Goal: Task Accomplishment & Management: Use online tool/utility

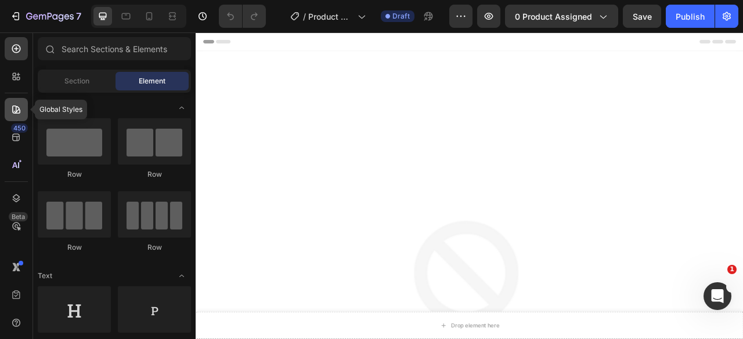
click at [15, 111] on icon at bounding box center [16, 110] width 12 height 12
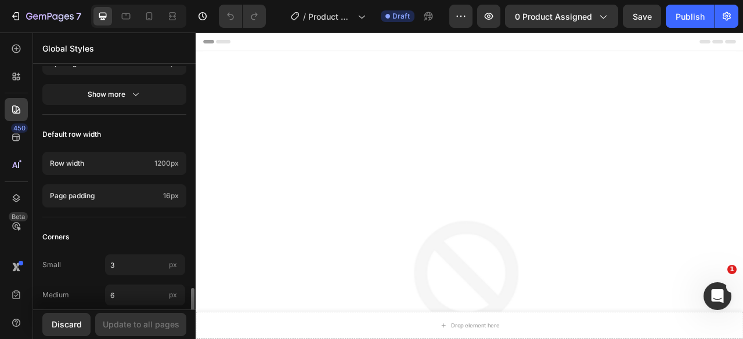
scroll to position [667, 0]
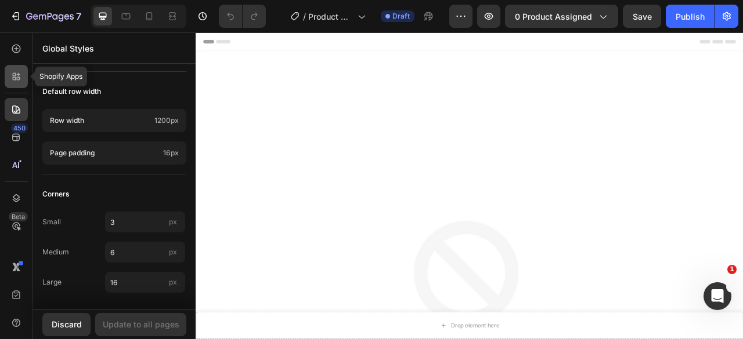
click at [19, 85] on div at bounding box center [16, 76] width 23 height 23
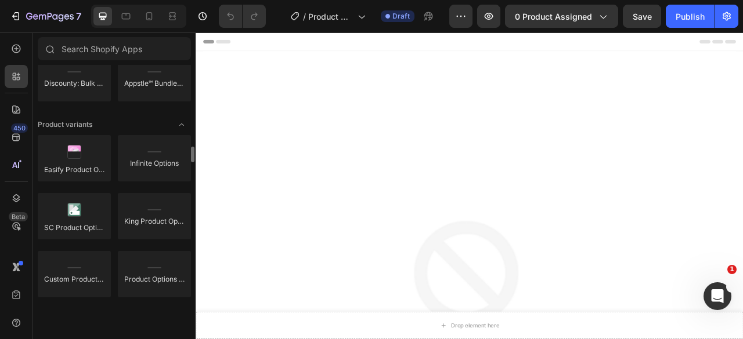
scroll to position [1241, 0]
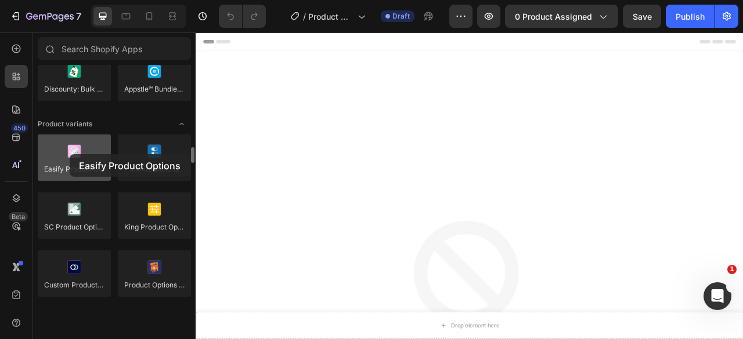
click at [70, 154] on div at bounding box center [74, 158] width 73 height 46
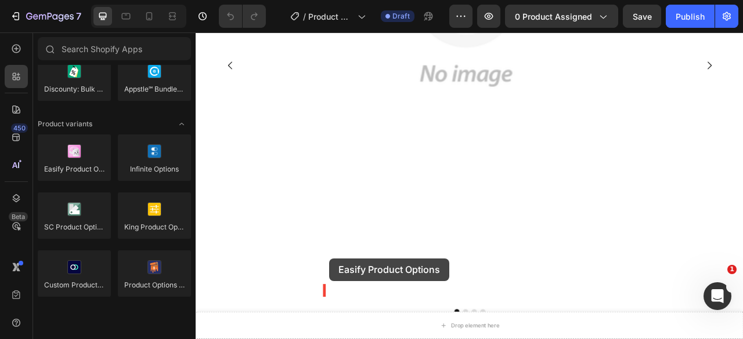
scroll to position [548, 0]
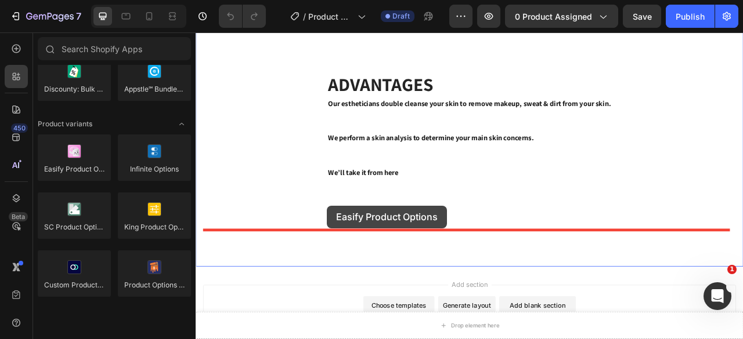
drag, startPoint x: 265, startPoint y: 187, endPoint x: 362, endPoint y: 253, distance: 117.3
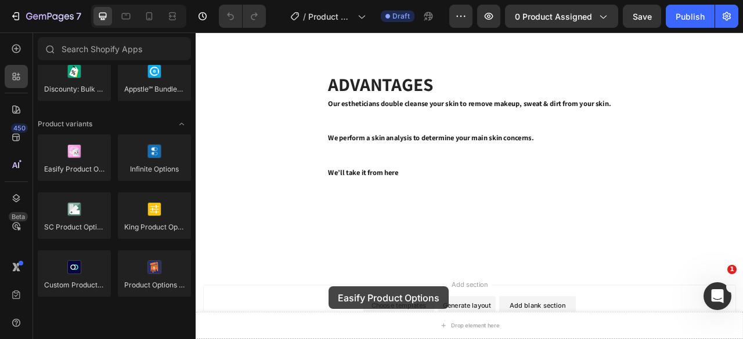
scroll to position [621, 0]
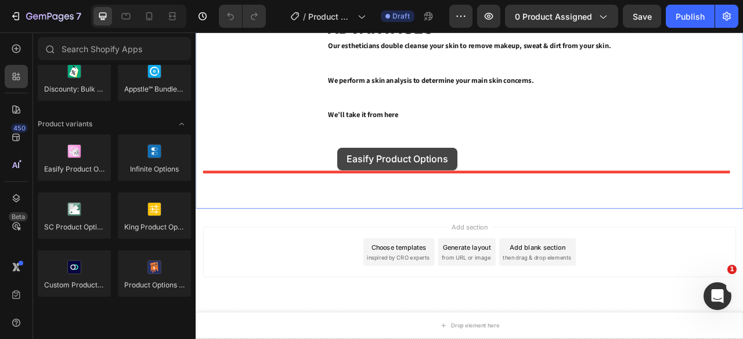
drag, startPoint x: 265, startPoint y: 194, endPoint x: 375, endPoint y: 179, distance: 111.8
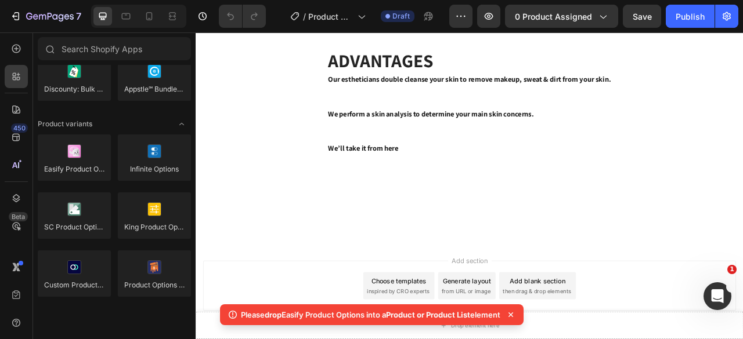
scroll to position [573, 0]
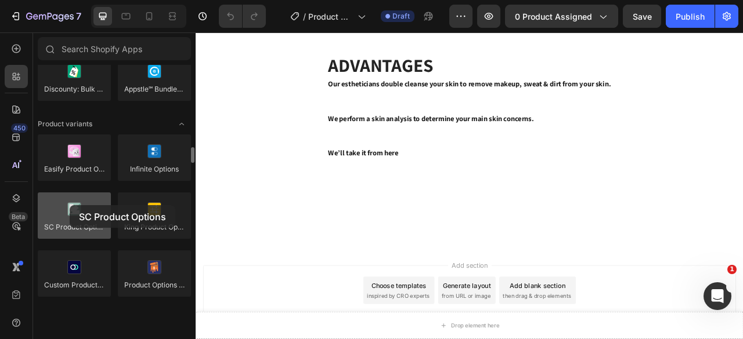
drag, startPoint x: 74, startPoint y: 214, endPoint x: 70, endPoint y: 205, distance: 9.1
click at [70, 205] on div at bounding box center [74, 216] width 73 height 46
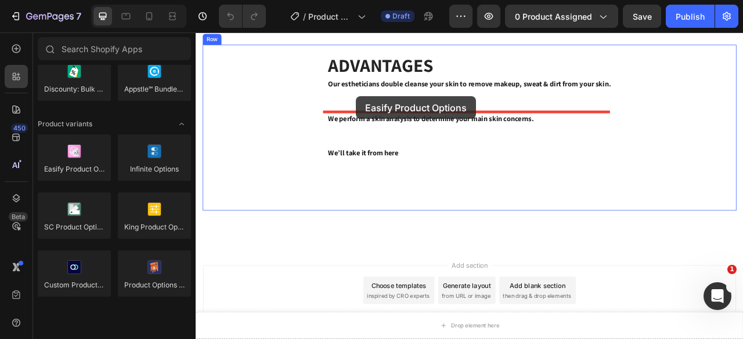
drag, startPoint x: 270, startPoint y: 182, endPoint x: 399, endPoint y: 114, distance: 146.1
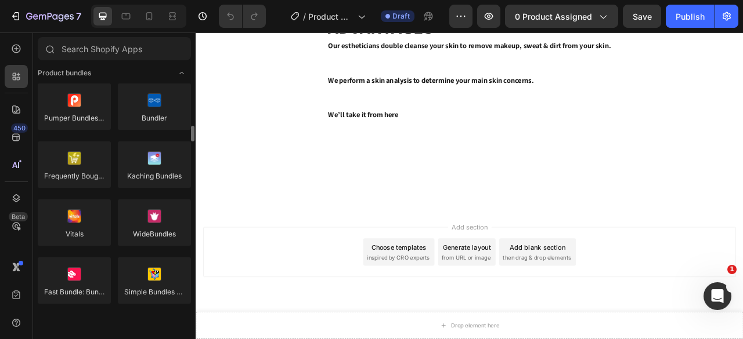
scroll to position [863, 0]
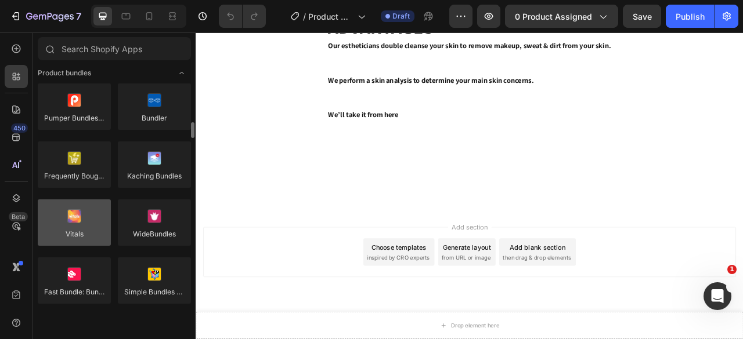
click at [74, 214] on div at bounding box center [74, 223] width 73 height 46
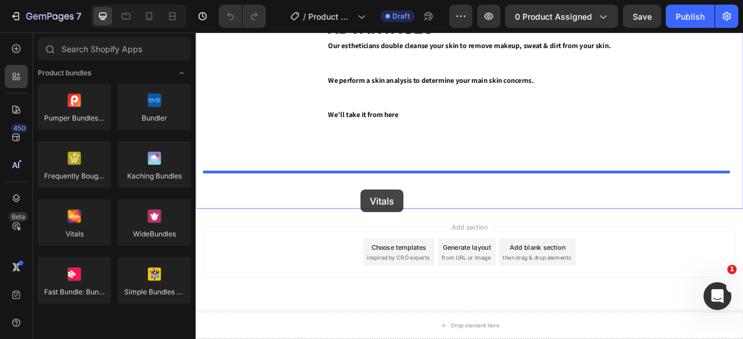
drag, startPoint x: 270, startPoint y: 246, endPoint x: 408, endPoint y: 229, distance: 139.8
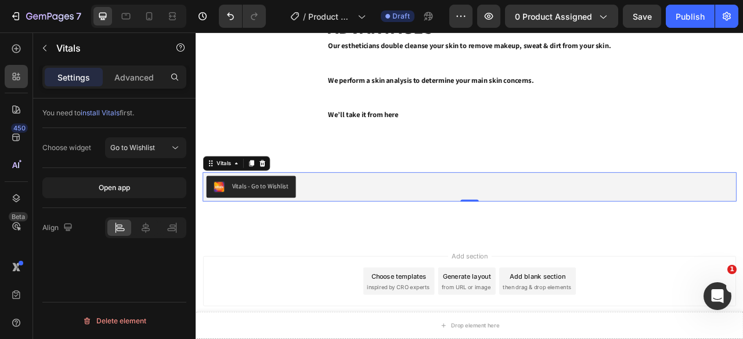
click at [67, 146] on div "Choose widget" at bounding box center [66, 148] width 49 height 10
click at [106, 115] on span "install Vitals" at bounding box center [100, 113] width 39 height 9
click at [292, 227] on div "Vitals - Go to Wishlist" at bounding box center [277, 228] width 72 height 12
click at [151, 148] on span "Go to Wishlist" at bounding box center [132, 147] width 45 height 9
click at [19, 69] on div at bounding box center [16, 76] width 23 height 23
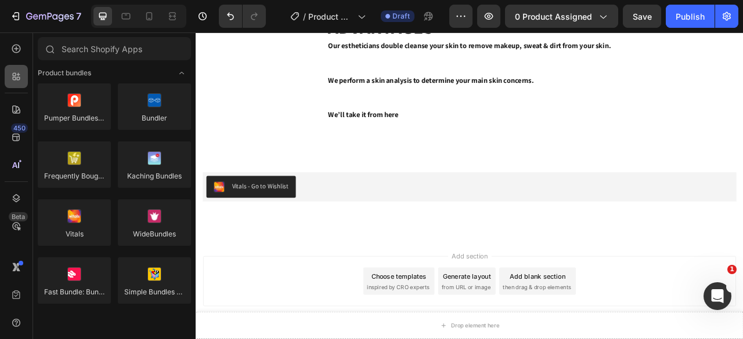
click at [19, 69] on div at bounding box center [16, 76] width 23 height 23
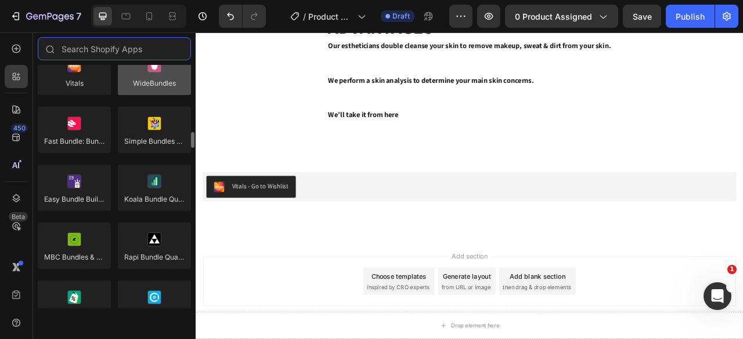
scroll to position [1015, 0]
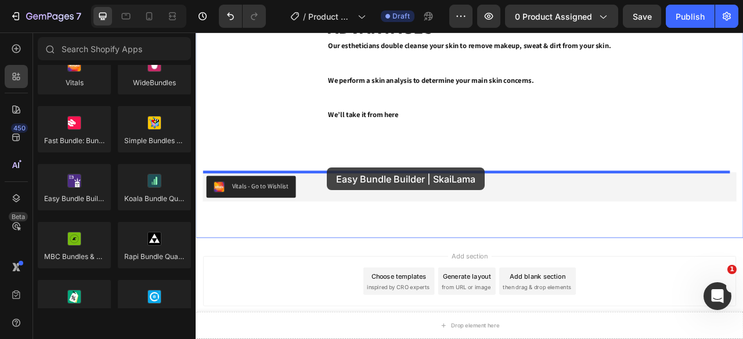
drag, startPoint x: 289, startPoint y: 221, endPoint x: 363, endPoint y: 205, distance: 75.5
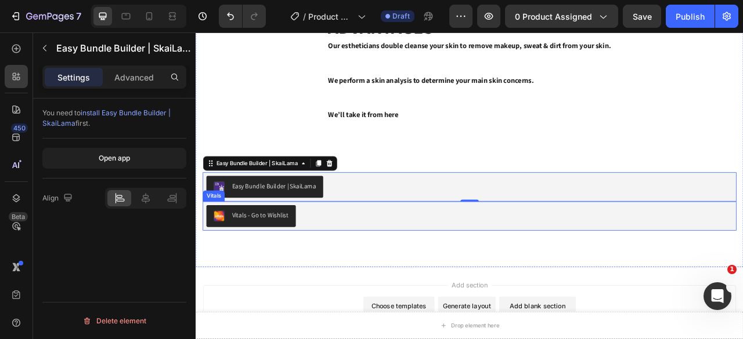
click at [576, 263] on div "Vitals - Go to Wishlist" at bounding box center [544, 266] width 670 height 28
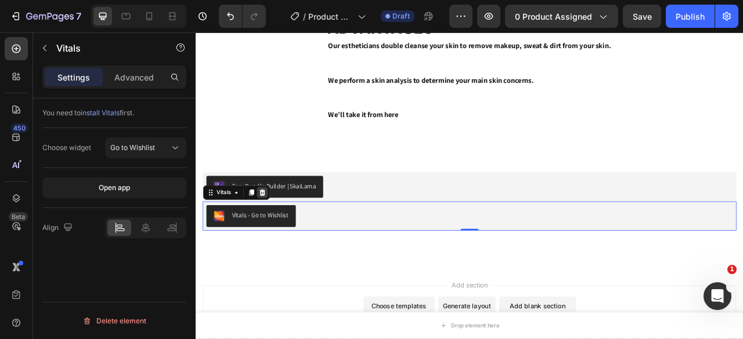
click at [278, 236] on icon at bounding box center [280, 237] width 8 height 8
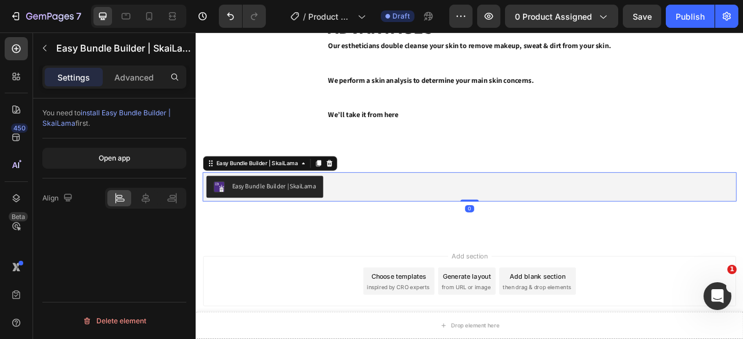
click at [272, 227] on div "Easy Bundle Builder | SkaiLama" at bounding box center [294, 228] width 107 height 12
click at [111, 114] on span "install Easy Bundle Builder | SkaiLama" at bounding box center [106, 118] width 128 height 19
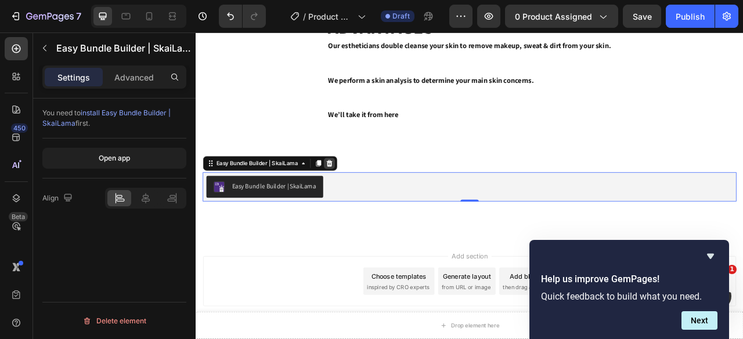
click at [368, 199] on icon at bounding box center [365, 200] width 8 height 8
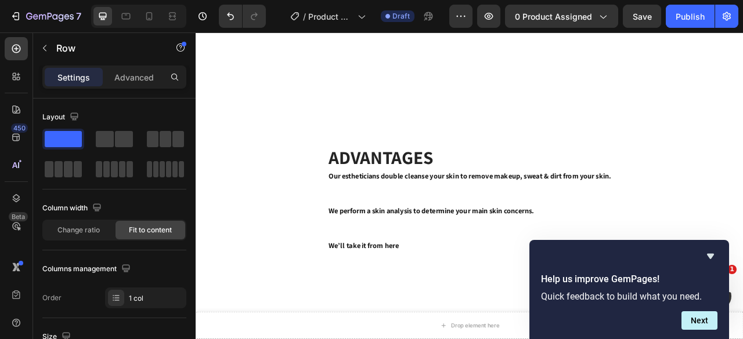
scroll to position [459, 0]
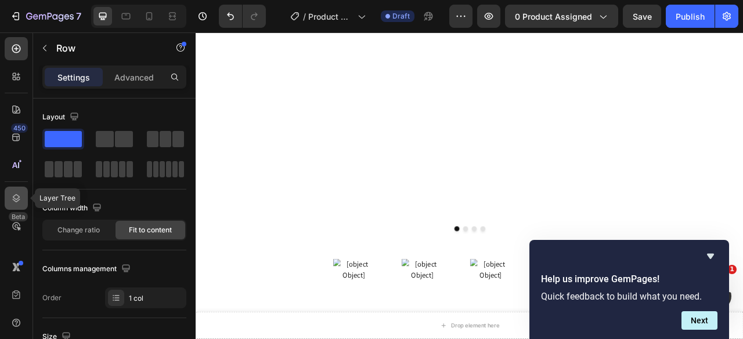
click at [12, 200] on icon at bounding box center [16, 199] width 12 height 12
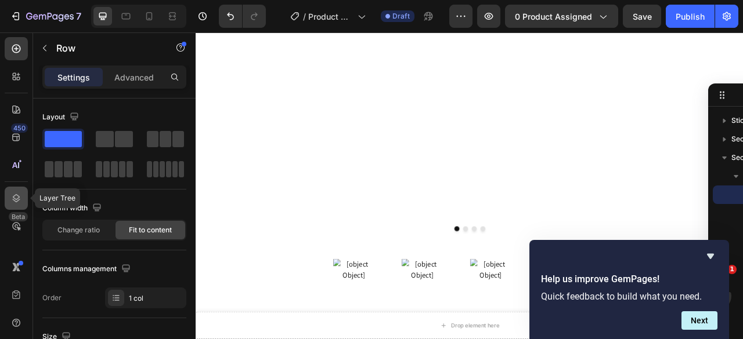
click at [12, 200] on icon at bounding box center [16, 199] width 12 height 12
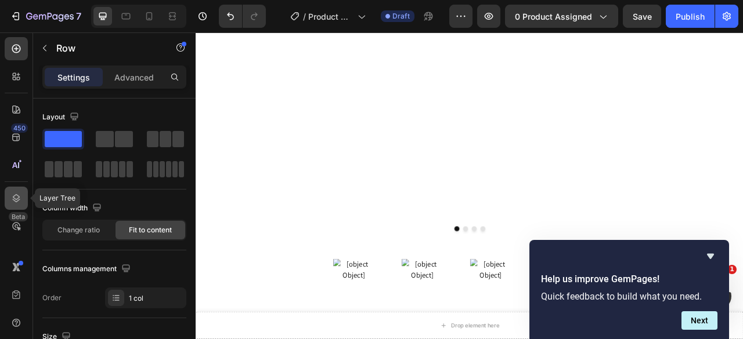
click at [12, 200] on icon at bounding box center [16, 199] width 12 height 12
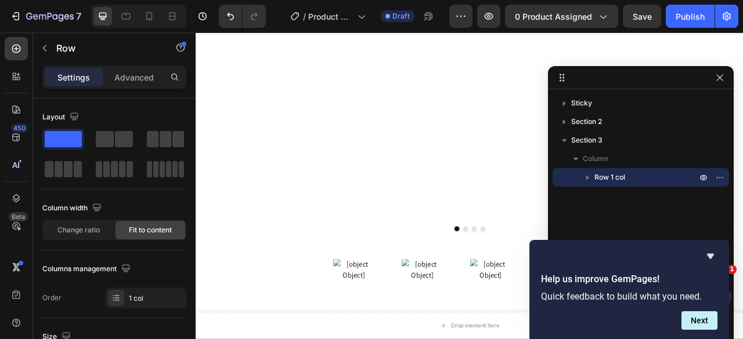
drag, startPoint x: 722, startPoint y: 97, endPoint x: 718, endPoint y: 78, distance: 19.1
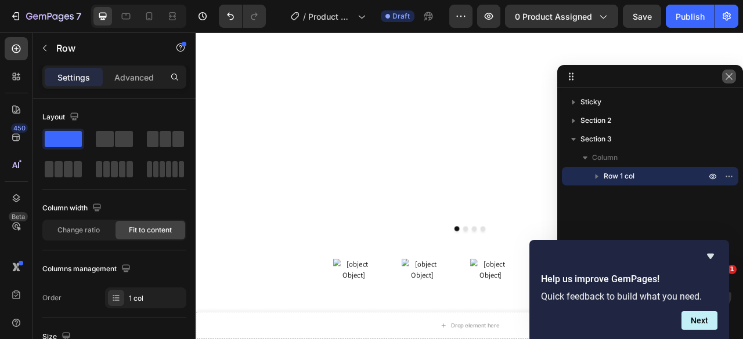
click at [730, 77] on icon "button" at bounding box center [728, 76] width 9 height 9
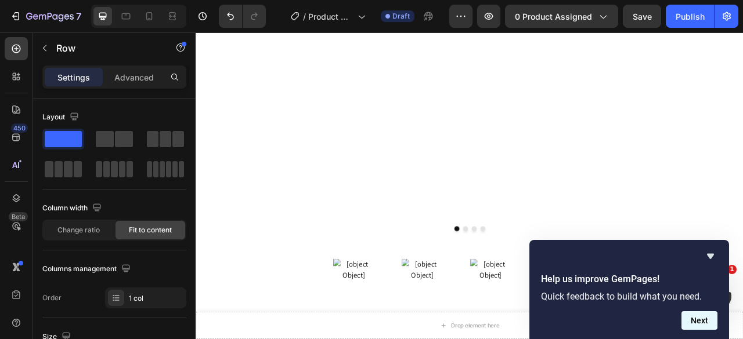
click at [707, 319] on button "Next" at bounding box center [699, 321] width 36 height 19
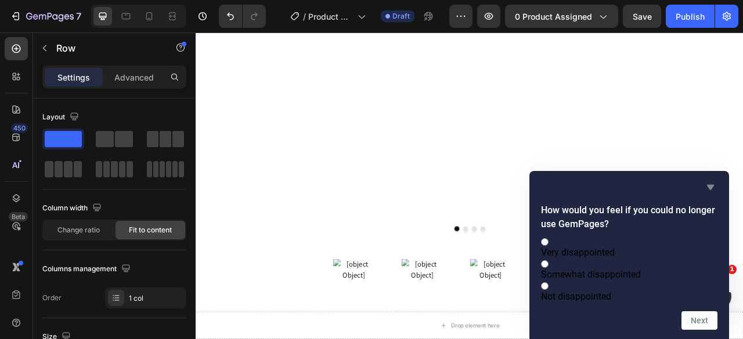
click at [711, 185] on icon "Hide survey" at bounding box center [710, 187] width 7 height 5
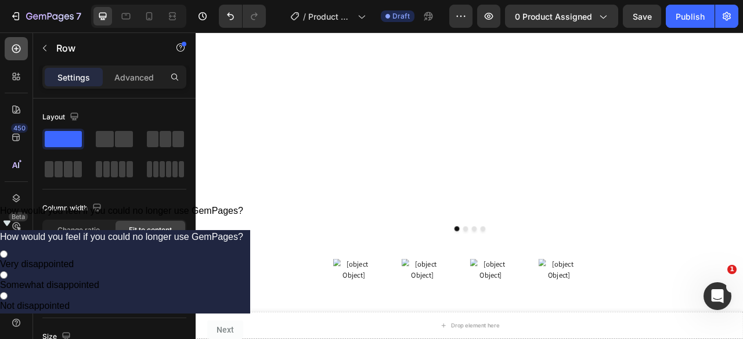
click at [19, 52] on icon at bounding box center [16, 49] width 9 height 9
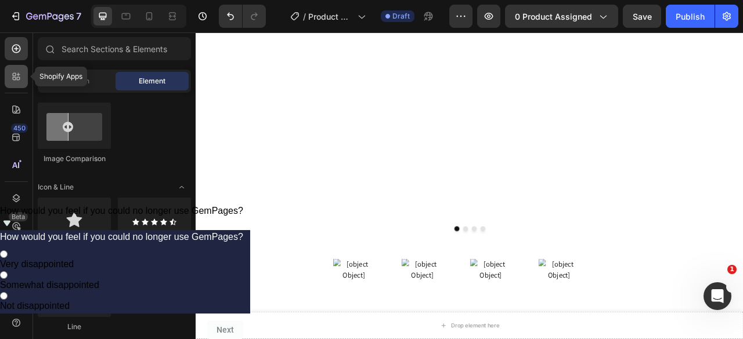
click at [13, 87] on div at bounding box center [16, 76] width 23 height 23
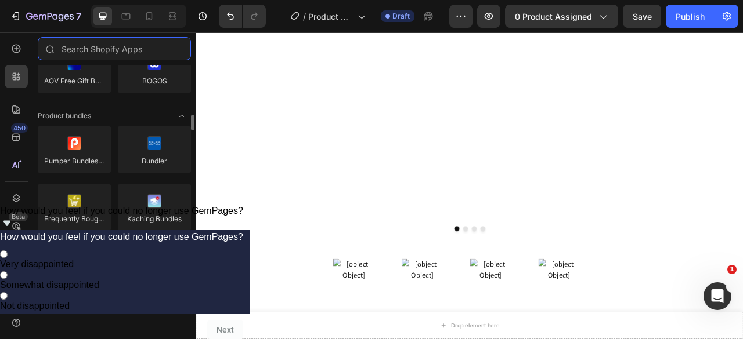
scroll to position [822, 0]
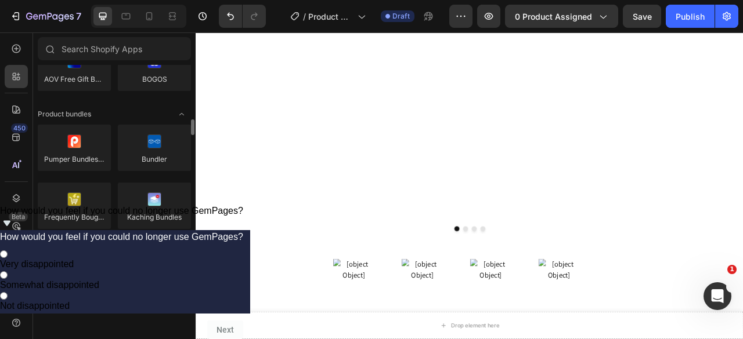
click at [81, 279] on div at bounding box center [74, 264] width 73 height 46
click at [68, 261] on div at bounding box center [74, 264] width 73 height 46
click at [75, 262] on div at bounding box center [74, 264] width 73 height 46
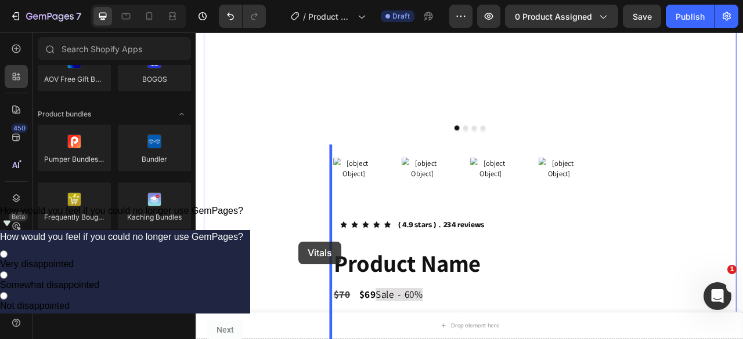
drag, startPoint x: 271, startPoint y: 294, endPoint x: 326, endPoint y: 299, distance: 55.3
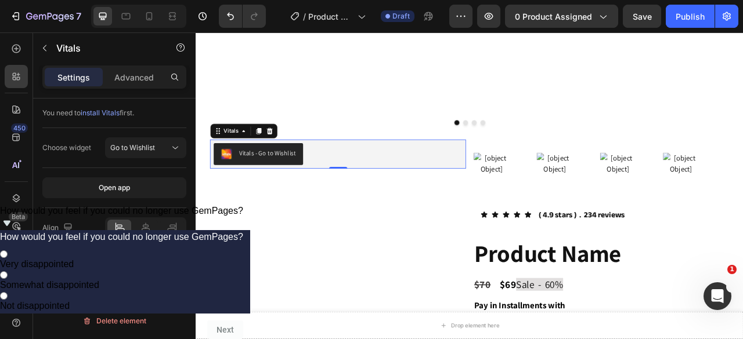
scroll to position [604, 0]
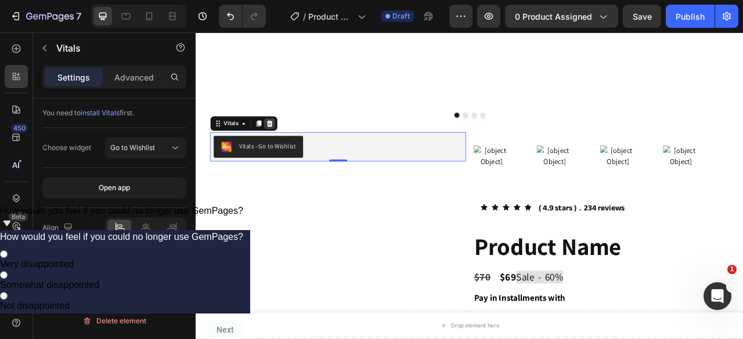
click at [284, 145] on icon at bounding box center [288, 148] width 9 height 9
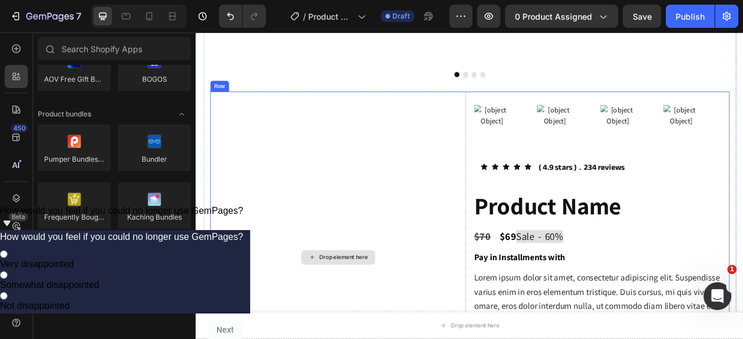
scroll to position [661, 0]
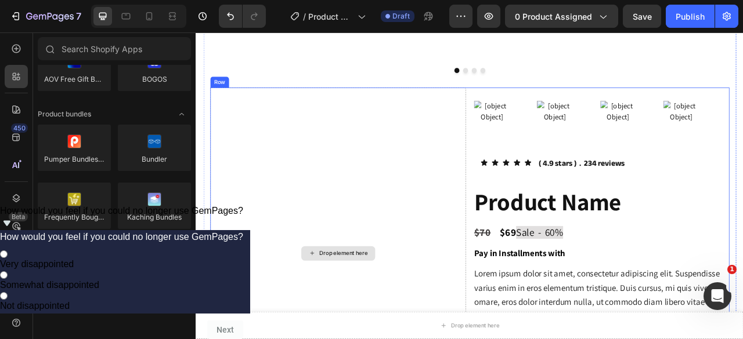
click at [353, 251] on div "Drop element here" at bounding box center [377, 314] width 326 height 422
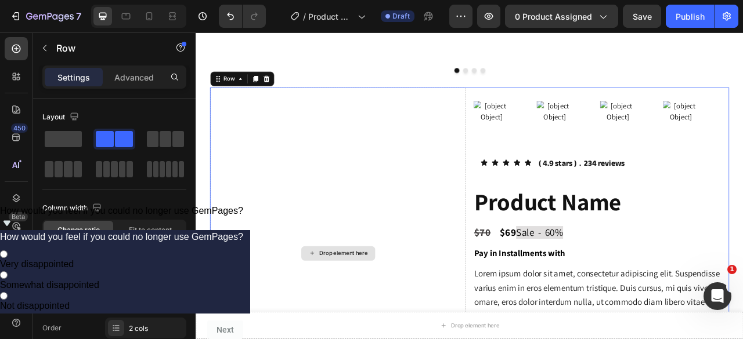
click at [422, 313] on div "Drop element here" at bounding box center [377, 314] width 326 height 422
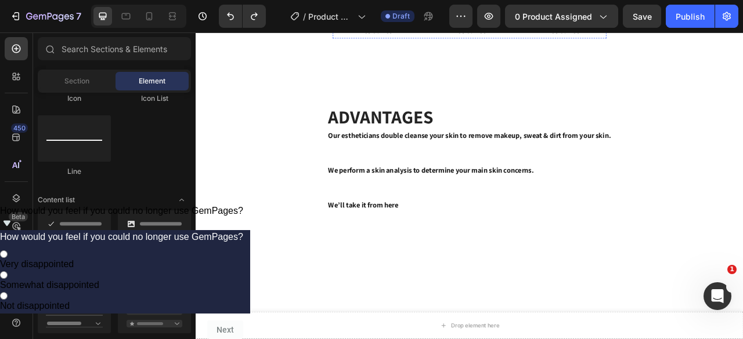
scroll to position [1165, 0]
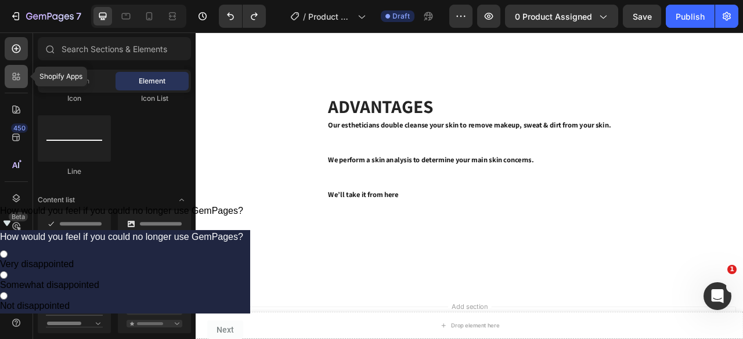
click at [13, 78] on icon at bounding box center [14, 78] width 3 height 3
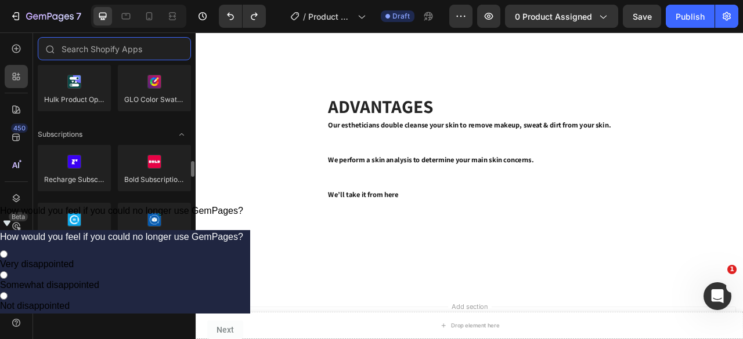
scroll to position [1502, 0]
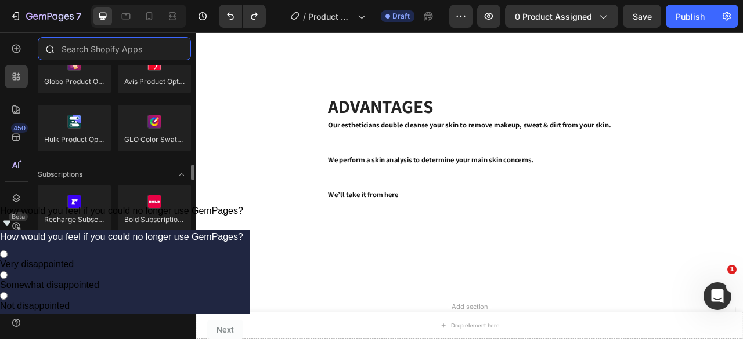
click at [108, 60] on input "text" at bounding box center [114, 48] width 153 height 23
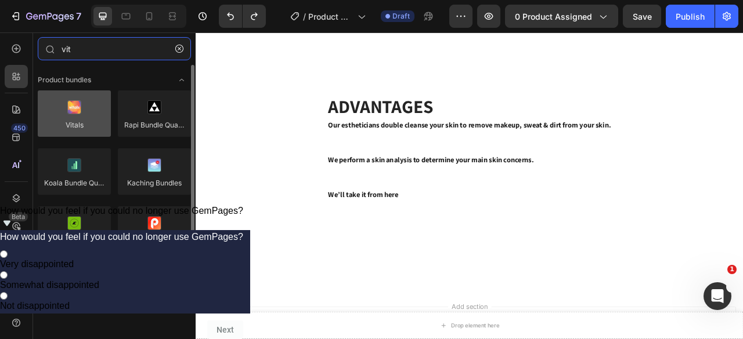
type input "vit"
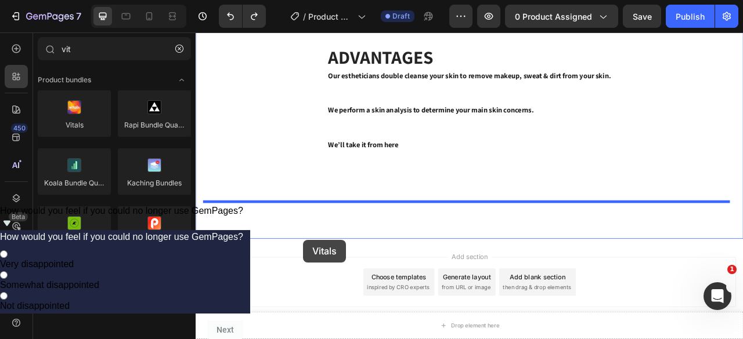
scroll to position [1260, 0]
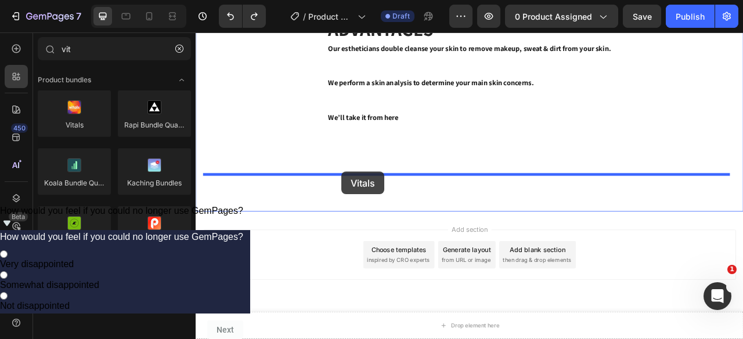
drag, startPoint x: 281, startPoint y: 161, endPoint x: 381, endPoint y: 210, distance: 111.3
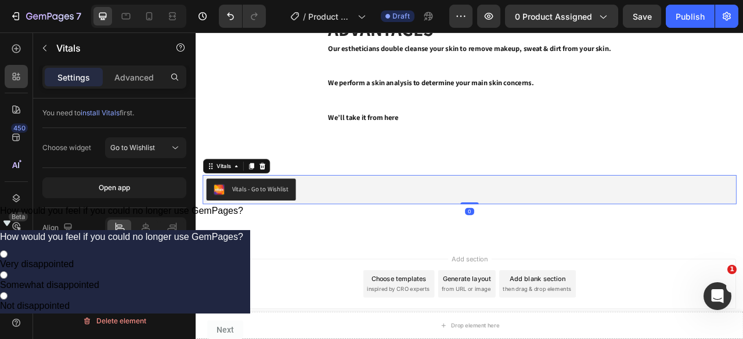
click at [278, 236] on div "Vitals - Go to Wishlist" at bounding box center [277, 232] width 72 height 12
drag, startPoint x: 55, startPoint y: 144, endPoint x: 75, endPoint y: 147, distance: 19.9
click at [75, 147] on div "Choose widget" at bounding box center [66, 148] width 49 height 10
click at [85, 151] on div "Choose widget" at bounding box center [66, 148] width 49 height 10
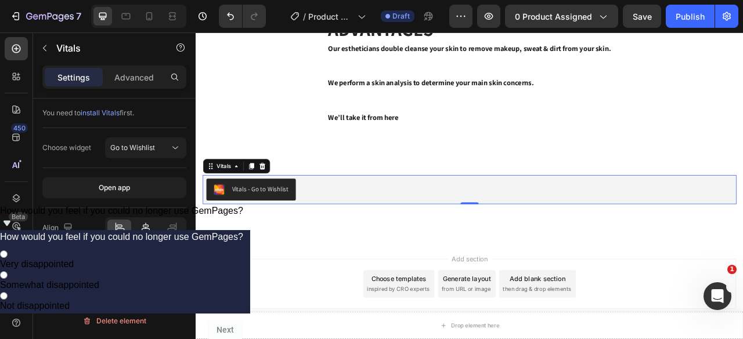
click at [144, 231] on icon at bounding box center [146, 228] width 12 height 12
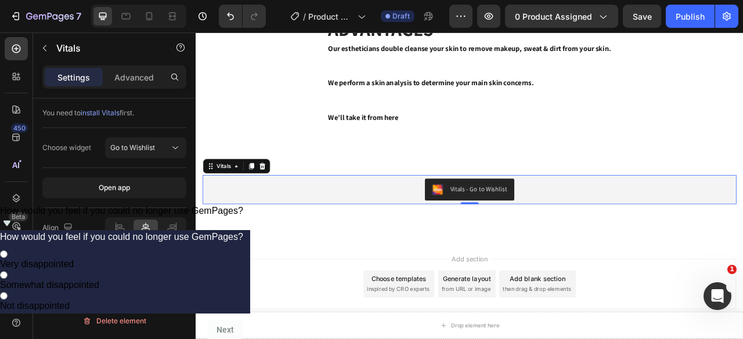
click at [99, 112] on span "install Vitals" at bounding box center [100, 113] width 39 height 9
click at [74, 146] on div "Choose widget" at bounding box center [66, 148] width 49 height 10
click at [104, 110] on span "install Vitals" at bounding box center [100, 113] width 39 height 9
click at [148, 155] on button "Go to Wishlist" at bounding box center [145, 148] width 81 height 21
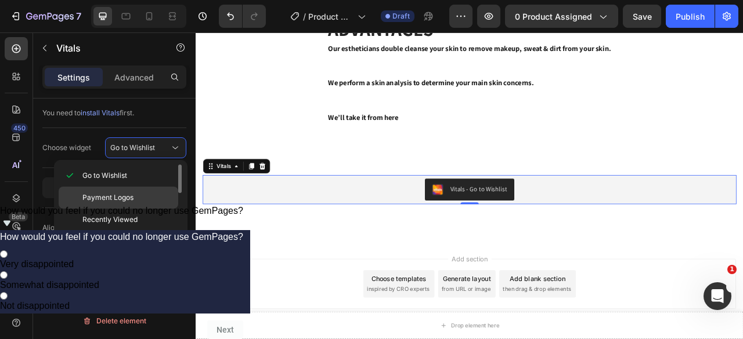
click at [116, 201] on span "Payment Logos" at bounding box center [107, 198] width 51 height 10
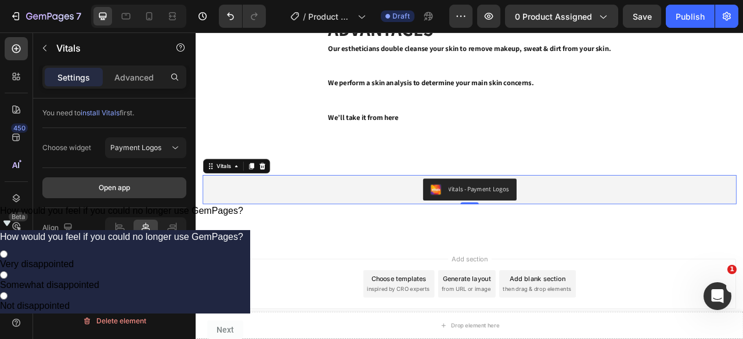
click at [101, 189] on div "Open app" at bounding box center [114, 188] width 31 height 10
click at [280, 205] on icon at bounding box center [280, 203] width 8 height 8
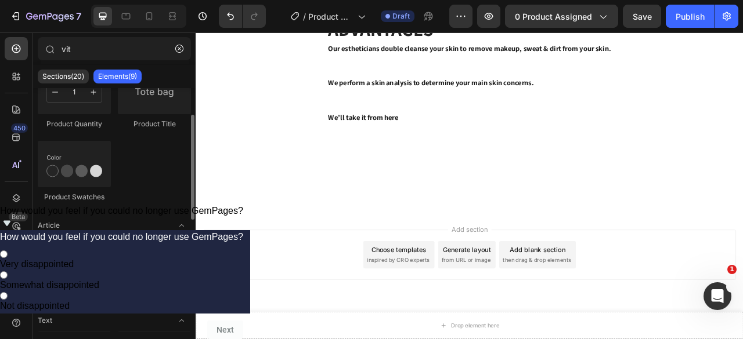
scroll to position [52, 0]
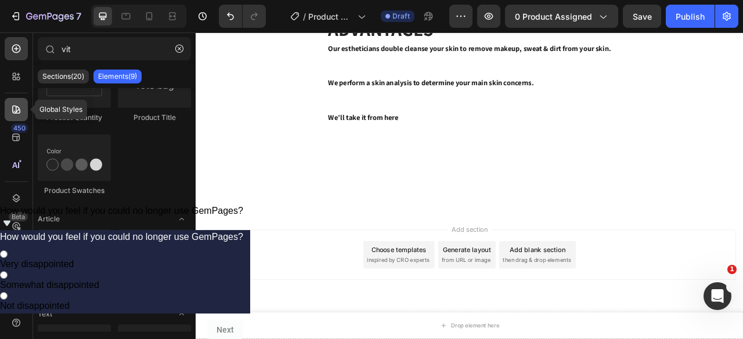
click at [19, 103] on div at bounding box center [16, 109] width 23 height 23
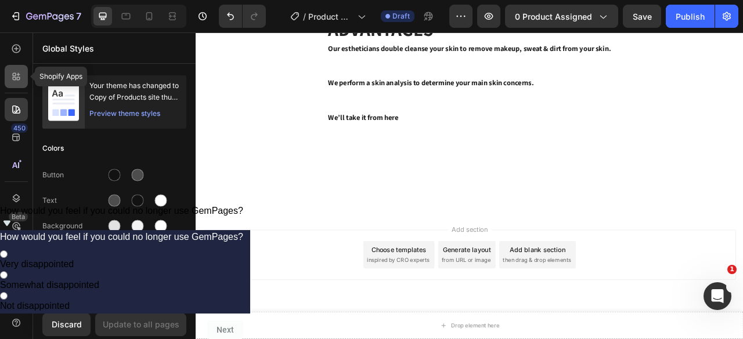
click at [15, 84] on div at bounding box center [16, 76] width 23 height 23
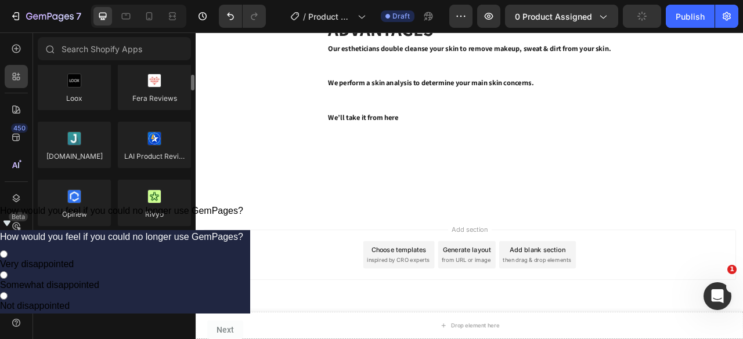
scroll to position [0, 0]
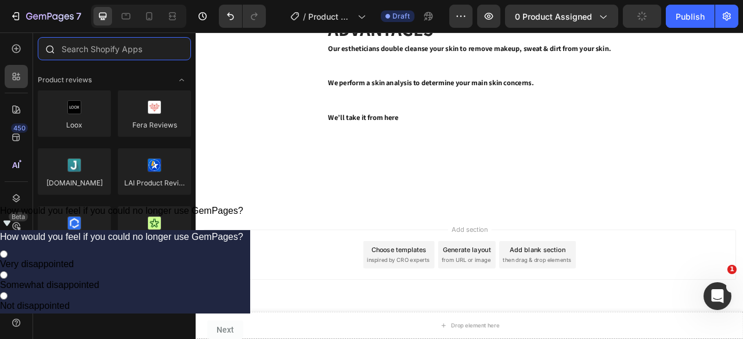
click at [125, 46] on input "text" at bounding box center [114, 48] width 153 height 23
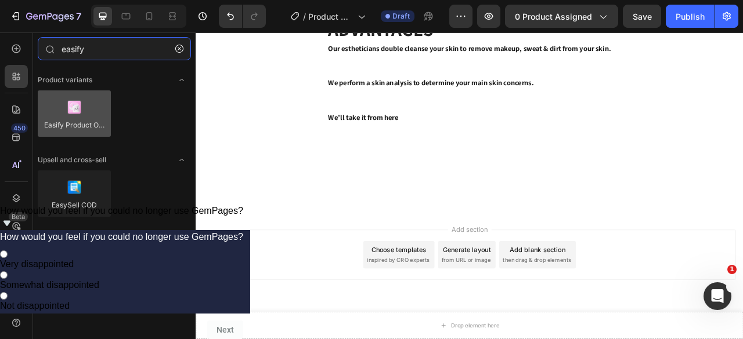
type input "easify"
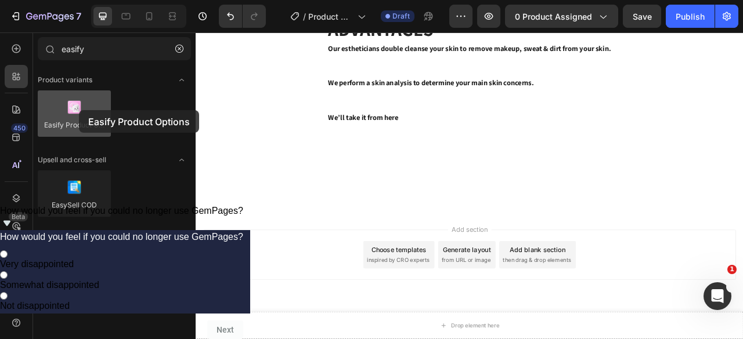
click at [79, 110] on div at bounding box center [74, 114] width 73 height 46
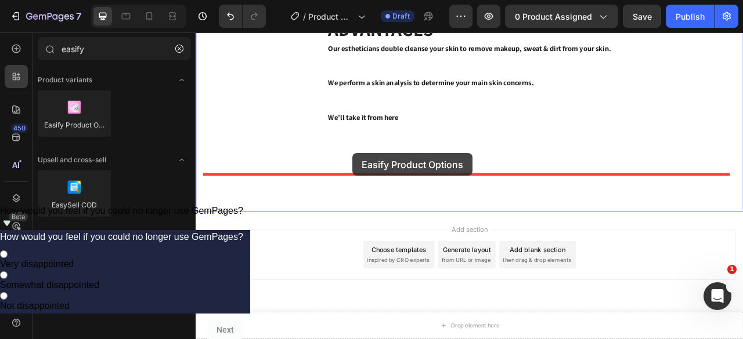
drag, startPoint x: 274, startPoint y: 143, endPoint x: 392, endPoint y: 186, distance: 125.0
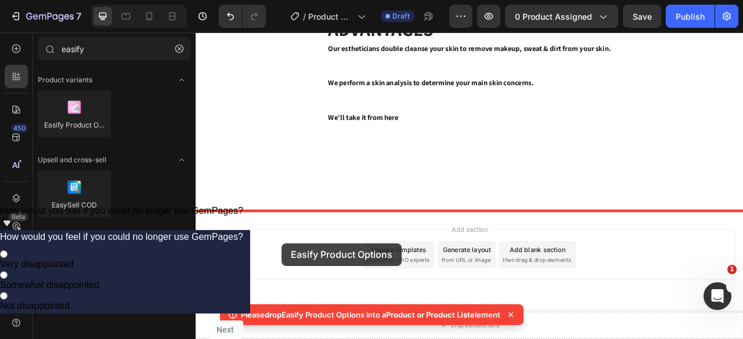
scroll to position [1264, 0]
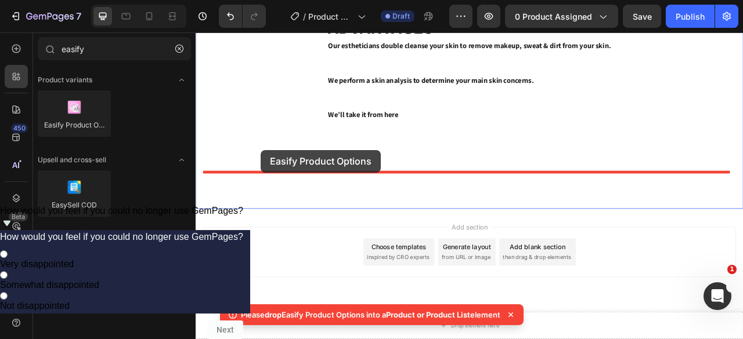
drag, startPoint x: 279, startPoint y: 151, endPoint x: 282, endPoint y: 182, distance: 31.5
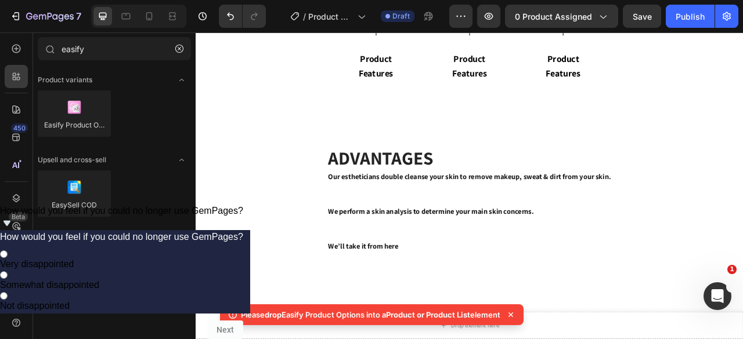
scroll to position [612, 0]
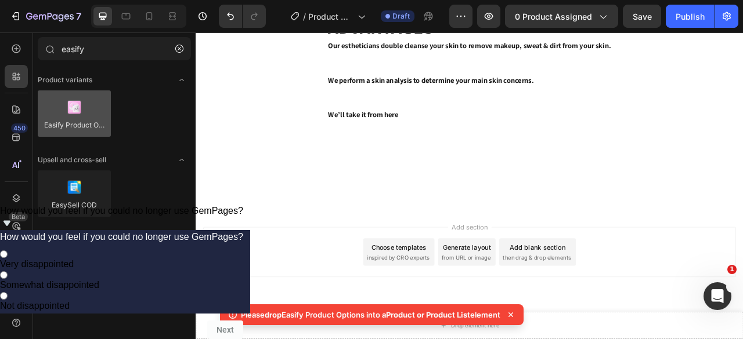
click at [74, 112] on div at bounding box center [74, 114] width 73 height 46
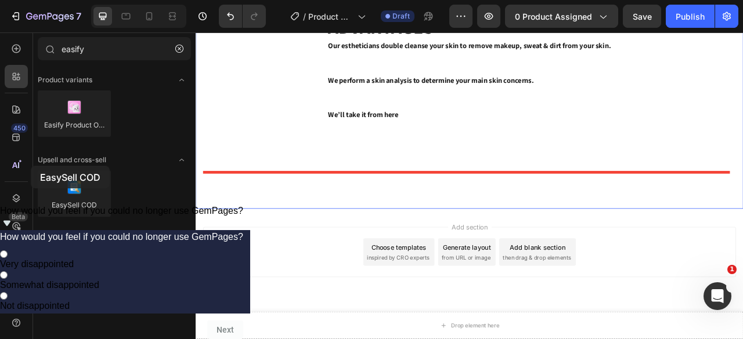
drag, startPoint x: 82, startPoint y: 187, endPoint x: 30, endPoint y: 167, distance: 56.2
click at [30, 167] on div "450 Beta easify Sections(0) Elements(0) We couldn’t find any matches for “easif…" at bounding box center [98, 185] width 196 height 307
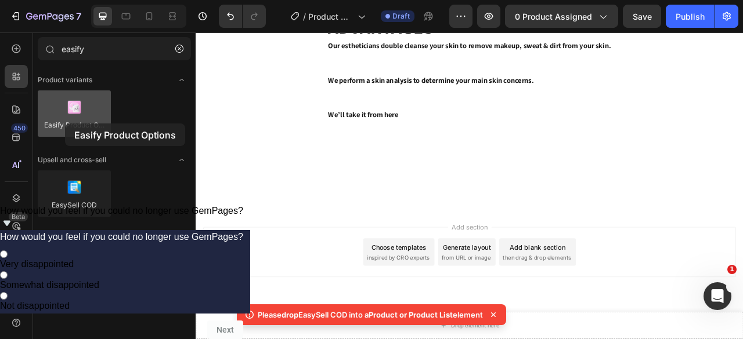
click at [65, 124] on div at bounding box center [74, 114] width 73 height 46
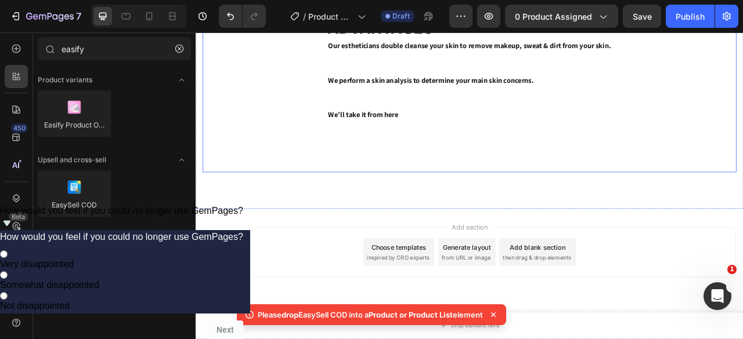
scroll to position [612, 0]
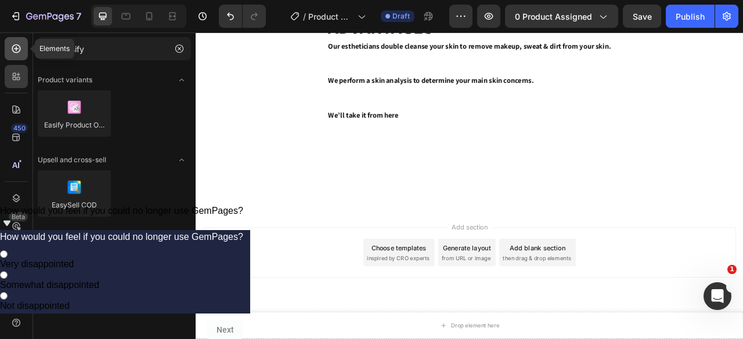
click at [8, 55] on div at bounding box center [16, 48] width 23 height 23
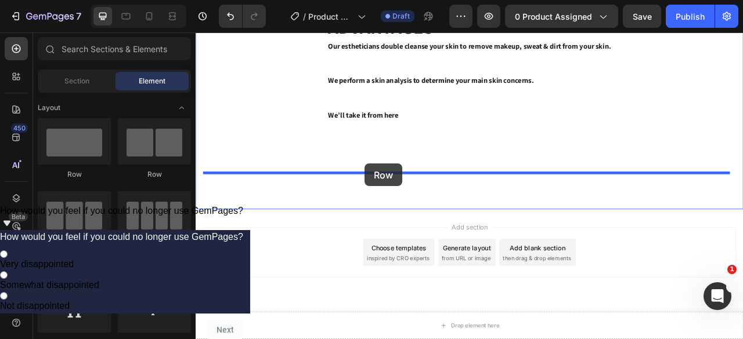
drag, startPoint x: 295, startPoint y: 174, endPoint x: 411, endPoint y: 195, distance: 117.3
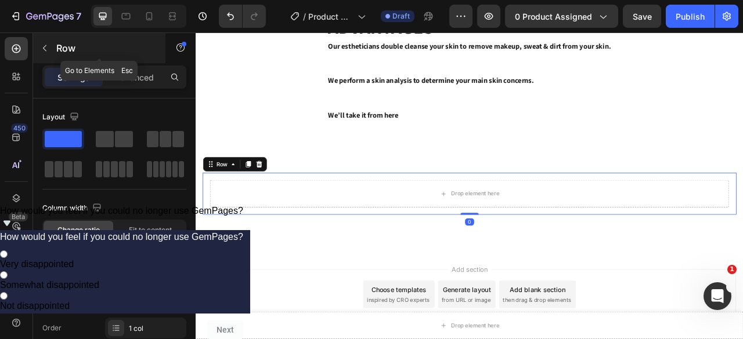
click at [44, 45] on icon "button" at bounding box center [44, 48] width 9 height 9
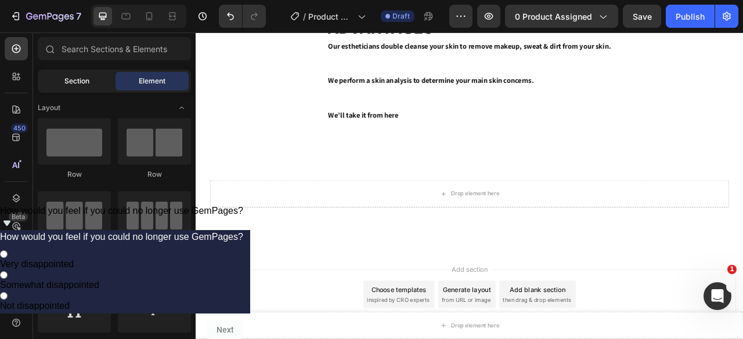
click at [67, 84] on span "Section" at bounding box center [76, 81] width 25 height 10
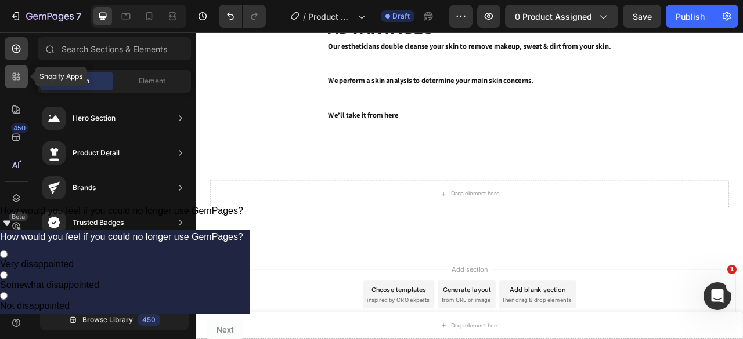
click at [13, 74] on icon at bounding box center [14, 74] width 3 height 3
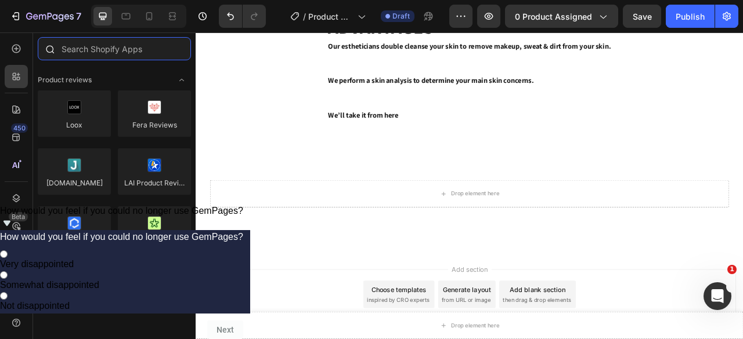
click at [96, 51] on input "text" at bounding box center [114, 48] width 153 height 23
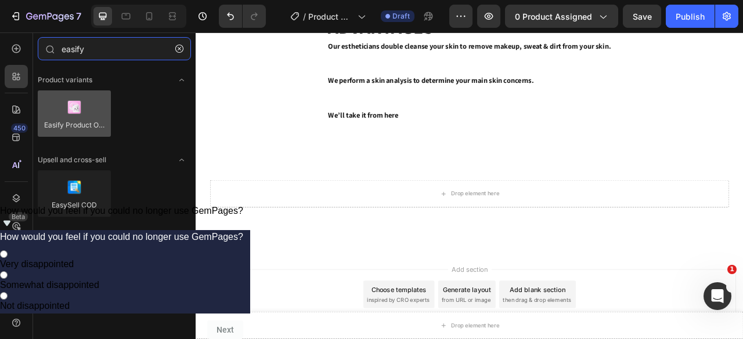
type input "easify"
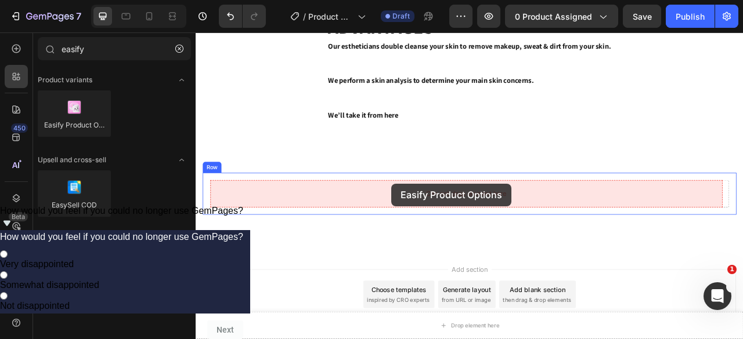
drag, startPoint x: 282, startPoint y: 157, endPoint x: 444, endPoint y: 225, distance: 176.1
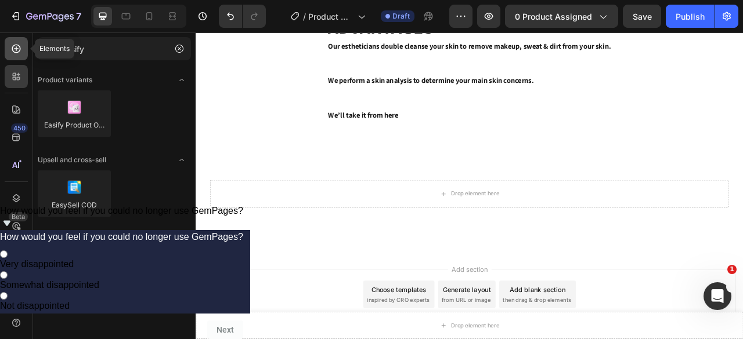
click at [14, 56] on div at bounding box center [16, 48] width 23 height 23
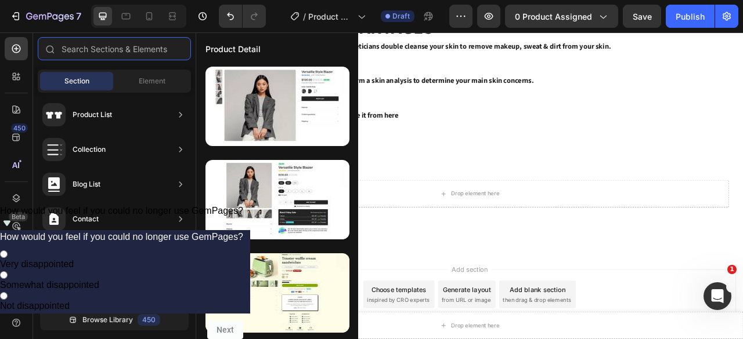
scroll to position [451, 0]
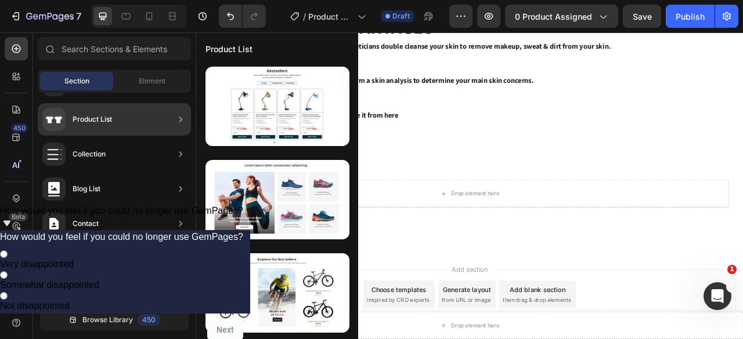
click at [109, 118] on div "Product List" at bounding box center [92, 120] width 39 height 12
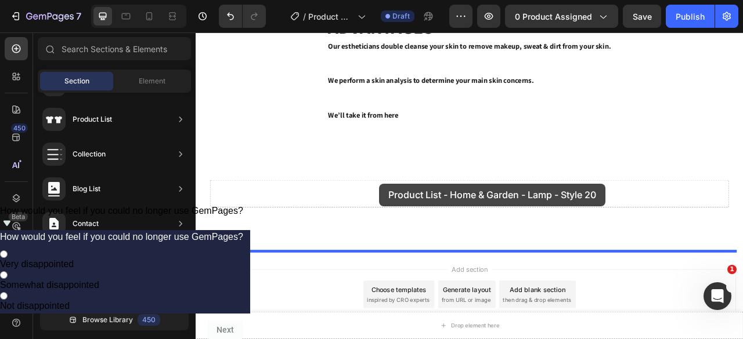
drag, startPoint x: 460, startPoint y: 151, endPoint x: 428, endPoint y: 226, distance: 81.6
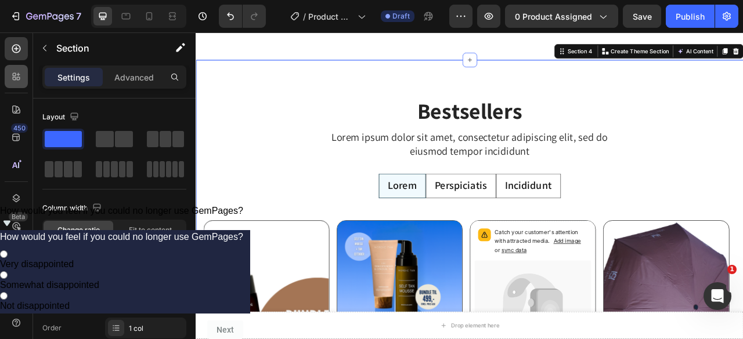
scroll to position [824, 0]
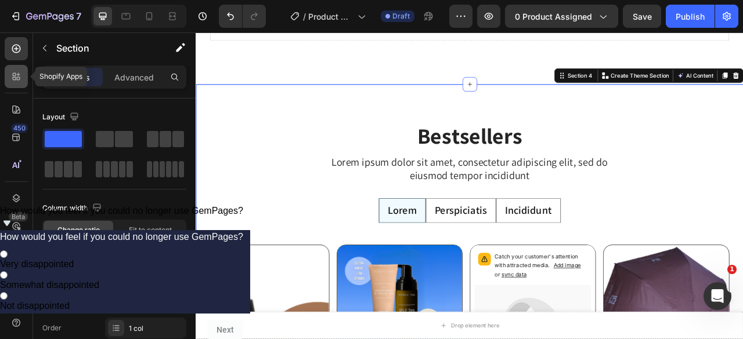
click at [13, 76] on icon at bounding box center [14, 74] width 3 height 3
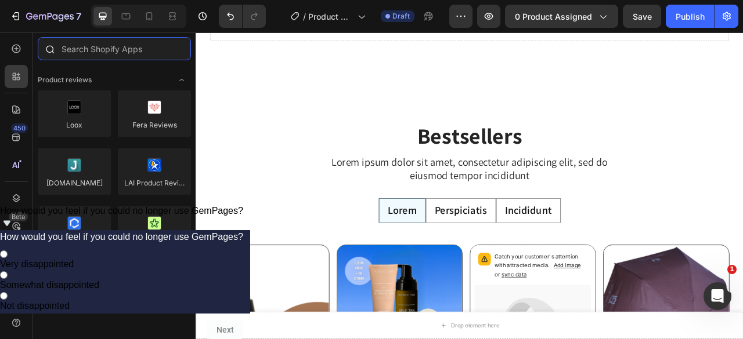
click at [118, 48] on input "text" at bounding box center [114, 48] width 153 height 23
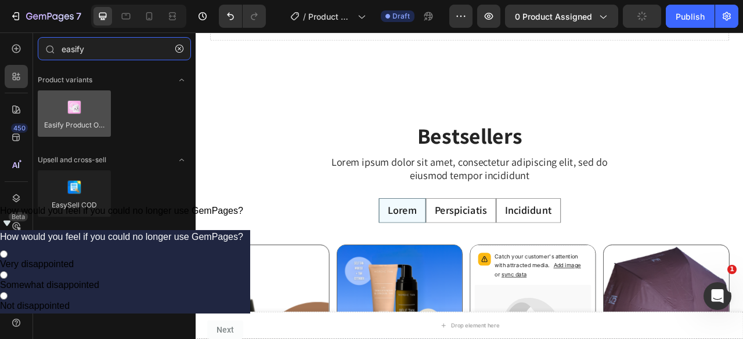
type input "easify"
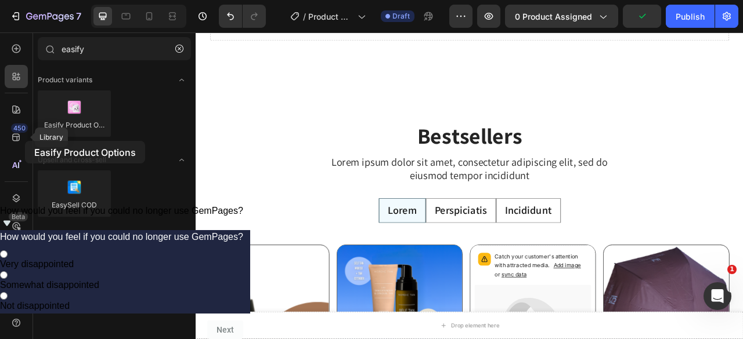
drag, startPoint x: 77, startPoint y: 113, endPoint x: 30, endPoint y: 143, distance: 55.0
click at [30, 143] on div "450 Library Beta easify Sections(0) Elements(0) We couldn’t find any matches fo…" at bounding box center [98, 185] width 196 height 307
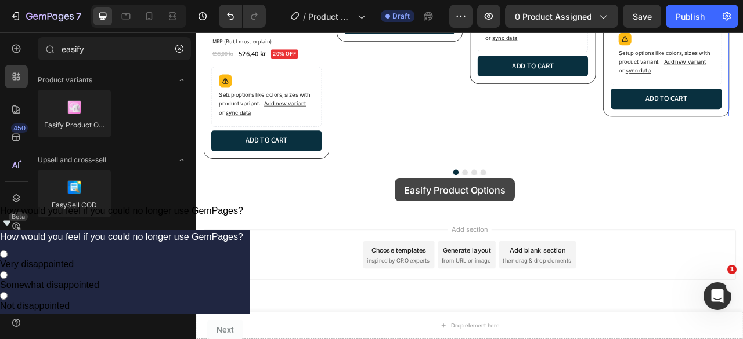
scroll to position [1482, 0]
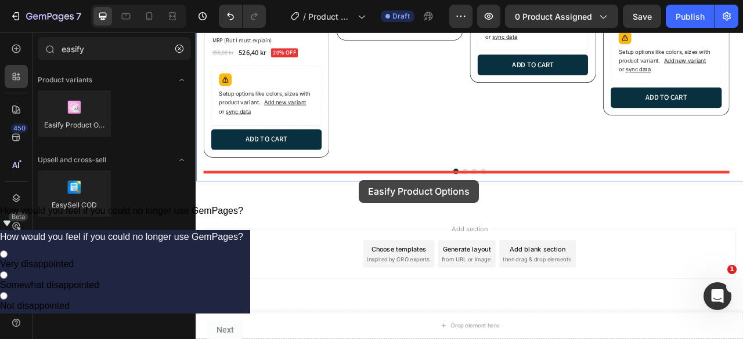
drag, startPoint x: 272, startPoint y: 158, endPoint x: 407, endPoint y: 218, distance: 147.3
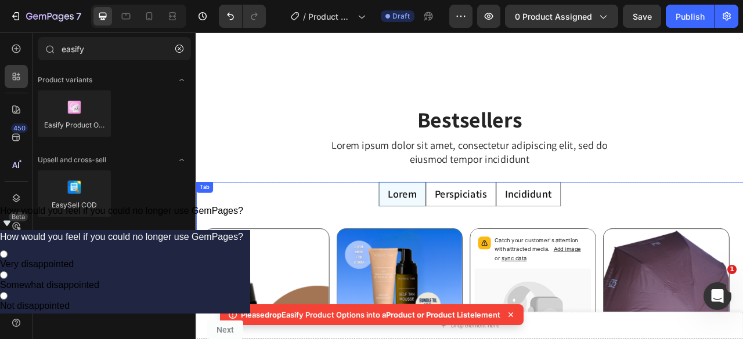
scroll to position [844, 0]
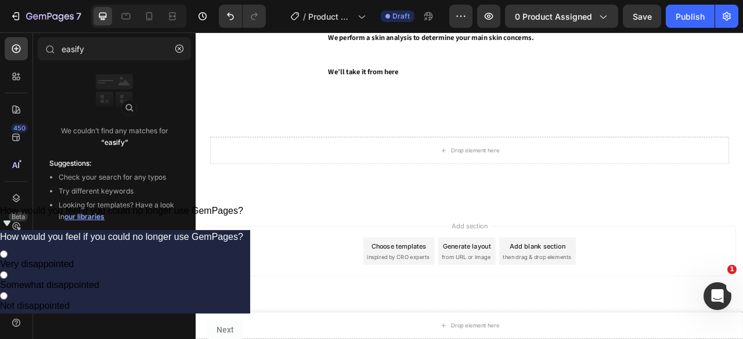
scroll to position [666, 0]
click at [104, 53] on input "easify" at bounding box center [114, 48] width 153 height 23
click at [178, 54] on button "button" at bounding box center [179, 48] width 19 height 19
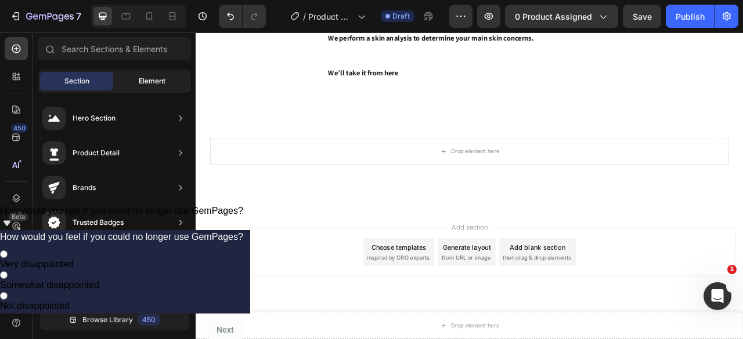
click at [157, 78] on span "Element" at bounding box center [152, 81] width 27 height 10
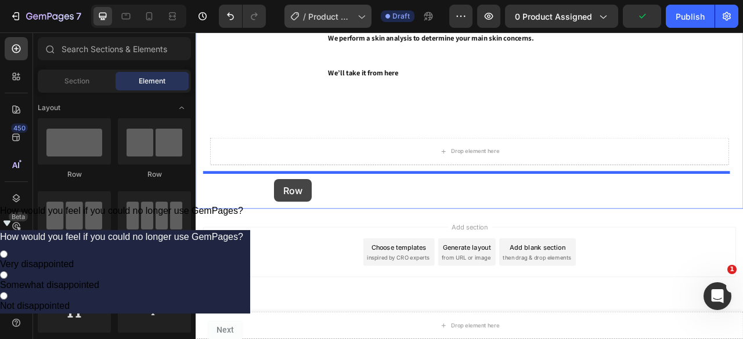
drag, startPoint x: 85, startPoint y: 211, endPoint x: 304, endPoint y: 19, distance: 291.1
click at [70, 178] on div "Row Row Row Row" at bounding box center [114, 190] width 153 height 145
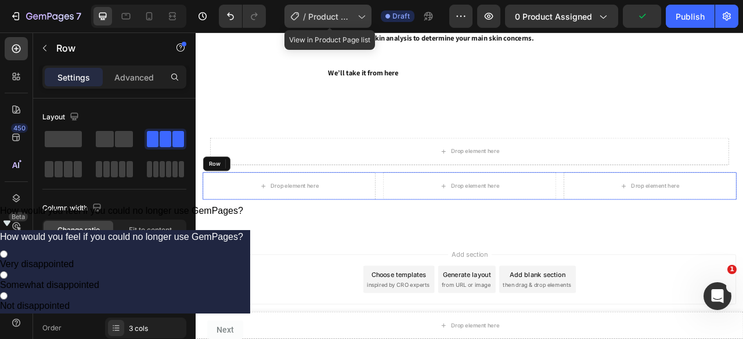
scroll to position [700, 0]
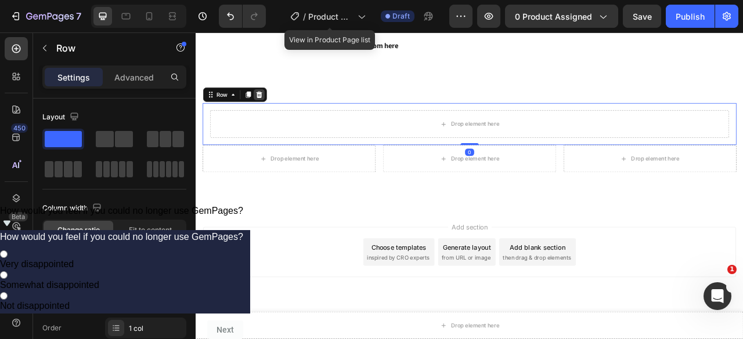
click at [274, 111] on icon at bounding box center [275, 111] width 9 height 9
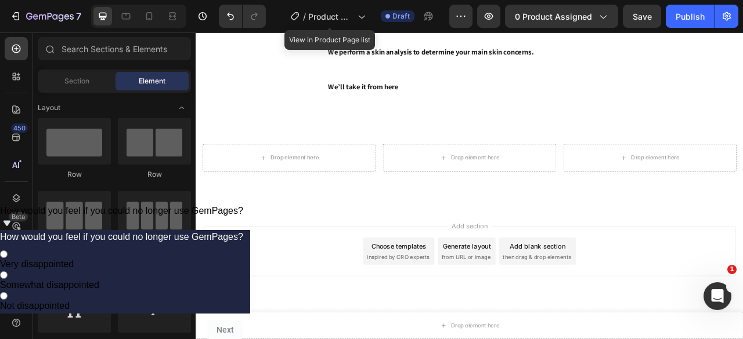
scroll to position [647, 0]
click at [62, 79] on div "Section" at bounding box center [76, 81] width 73 height 19
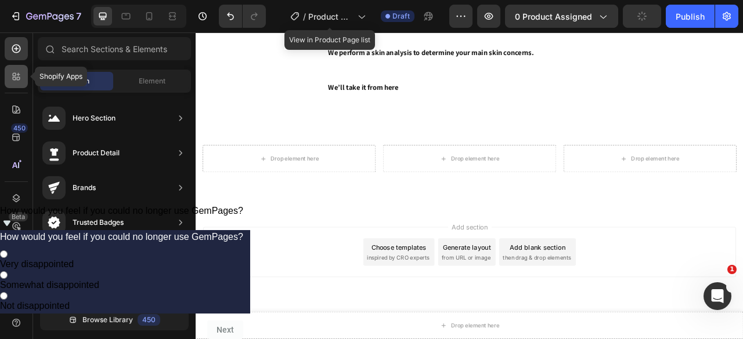
click at [11, 81] on icon at bounding box center [16, 77] width 12 height 12
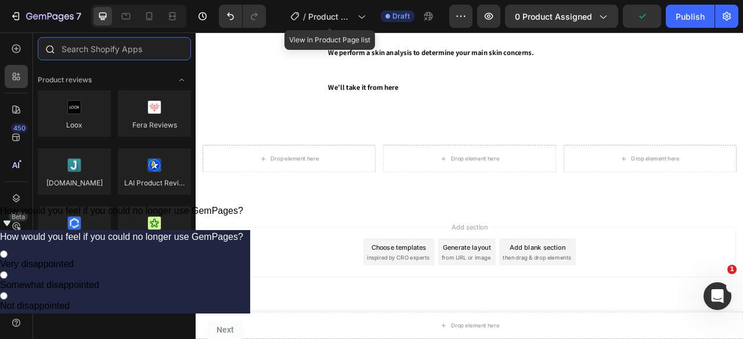
click at [109, 52] on input "text" at bounding box center [114, 48] width 153 height 23
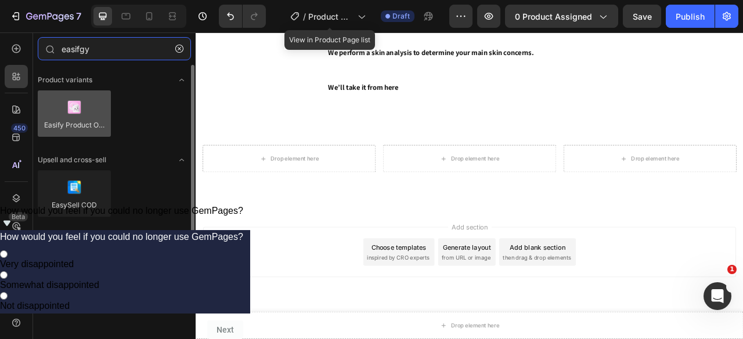
type input "easifgy"
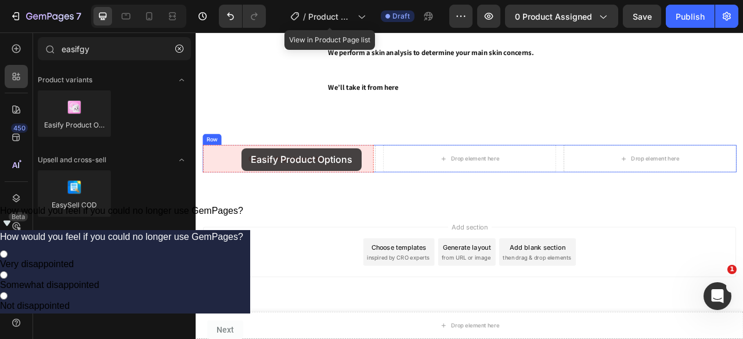
drag, startPoint x: 250, startPoint y: 132, endPoint x: 254, endPoint y: 180, distance: 48.3
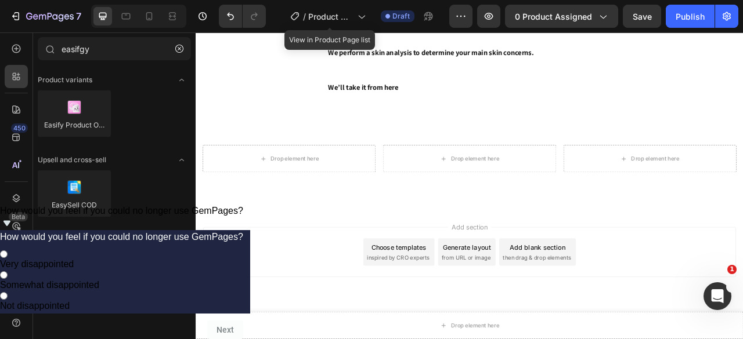
click at [28, 46] on div "450 Beta" at bounding box center [16, 185] width 33 height 307
click at [21, 46] on icon at bounding box center [16, 49] width 12 height 12
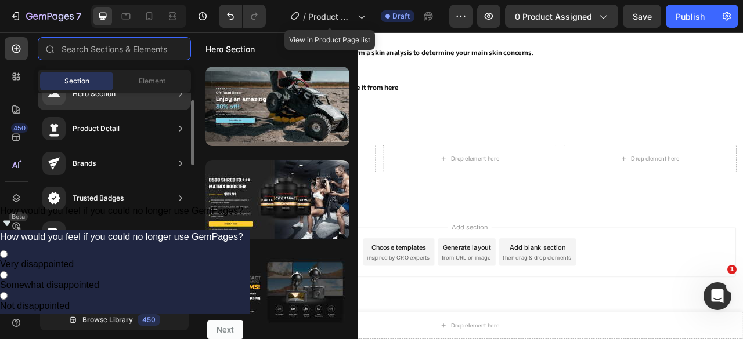
scroll to position [26, 0]
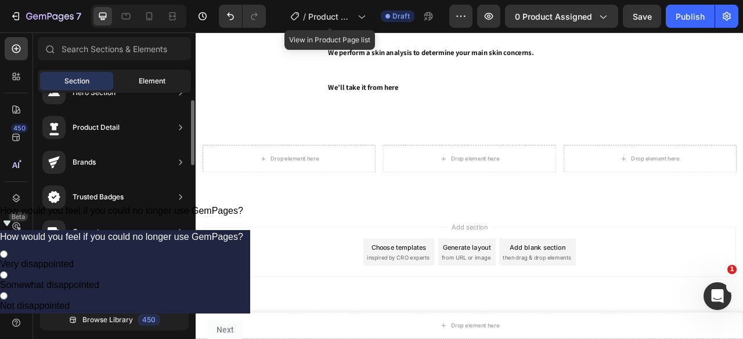
click at [157, 84] on span "Element" at bounding box center [152, 81] width 27 height 10
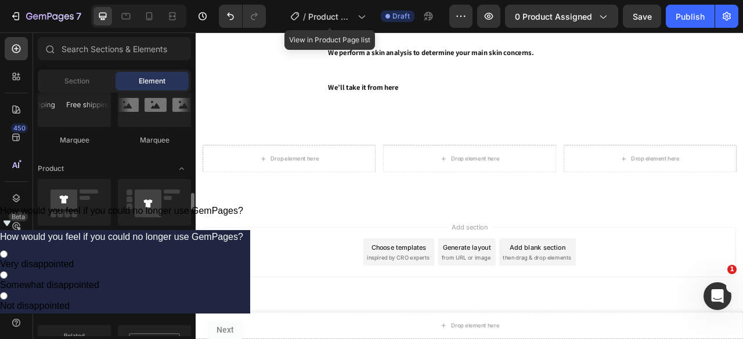
scroll to position [1419, 0]
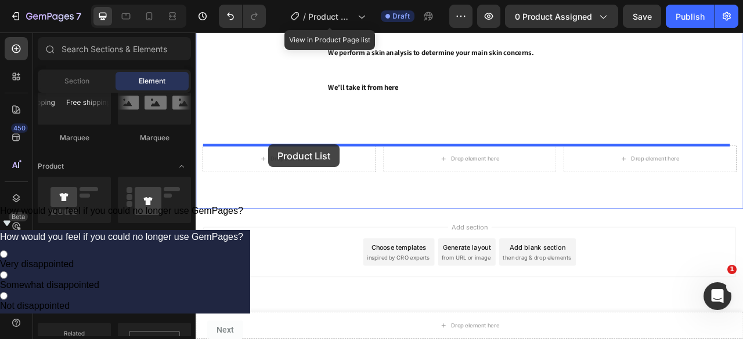
drag, startPoint x: 335, startPoint y: 310, endPoint x: 288, endPoint y: 175, distance: 143.9
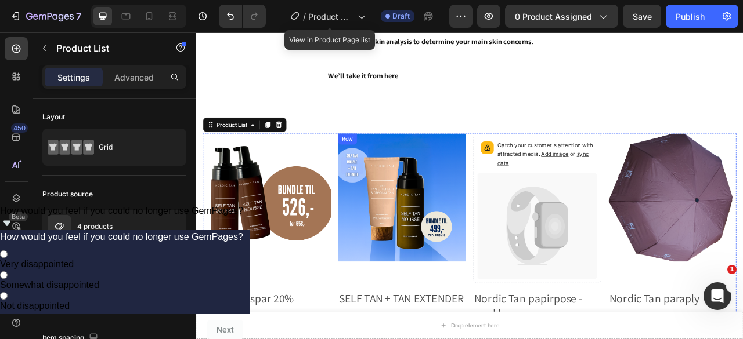
scroll to position [663, 0]
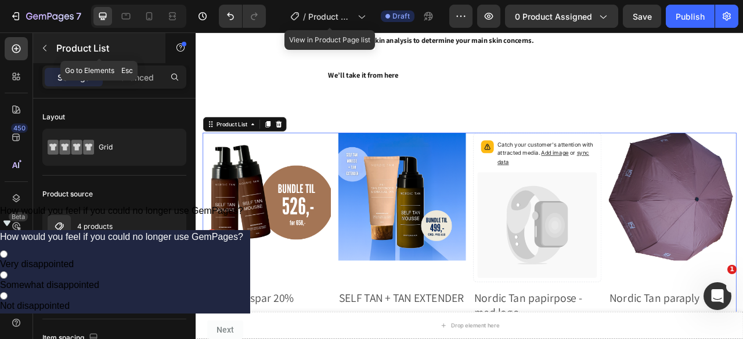
click at [45, 50] on icon "button" at bounding box center [44, 48] width 9 height 9
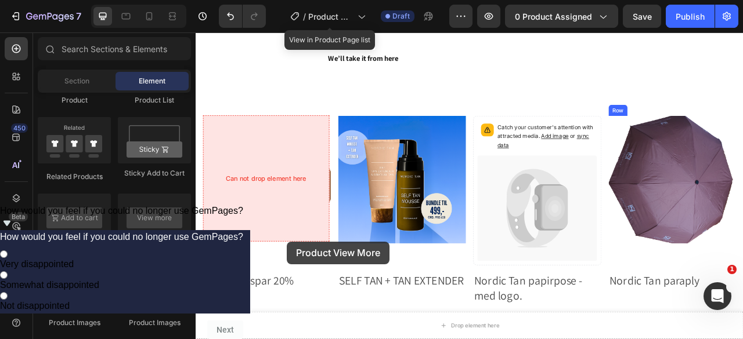
scroll to position [1404, 0]
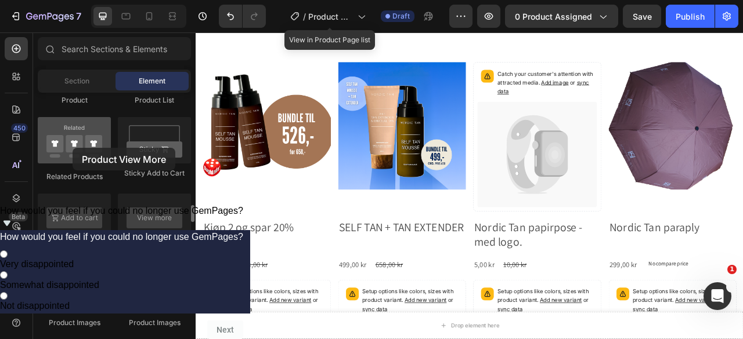
drag, startPoint x: 131, startPoint y: 235, endPoint x: 60, endPoint y: 158, distance: 104.3
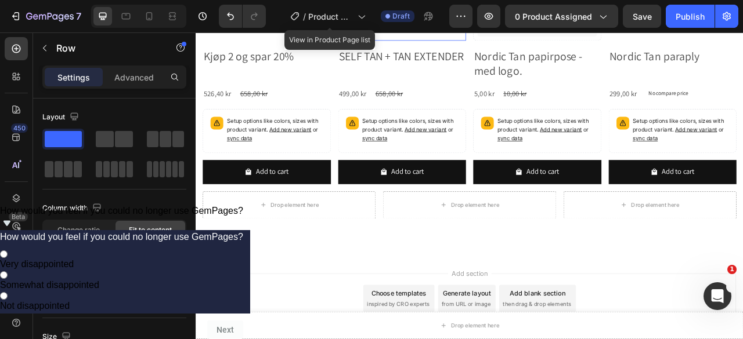
scroll to position [1655, 0]
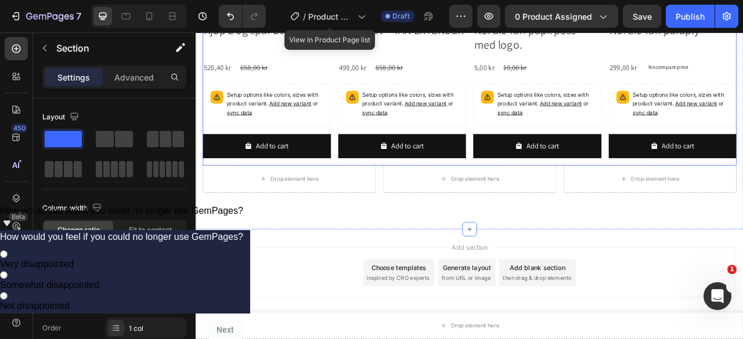
click at [370, 183] on div "Product Images Kjøp 2 og spar 20% Product Title 526,40 kr Product Price Product…" at bounding box center [543, 11] width 679 height 382
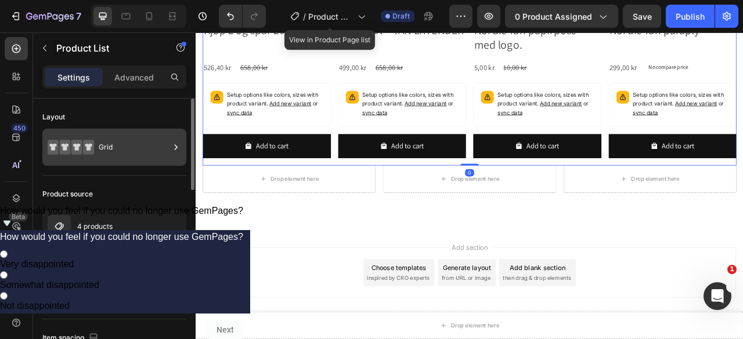
click at [108, 151] on div "Grid" at bounding box center [134, 147] width 71 height 27
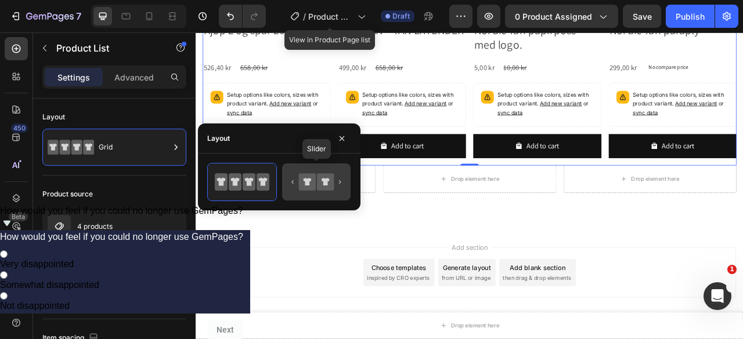
click at [335, 183] on icon at bounding box center [316, 182] width 55 height 23
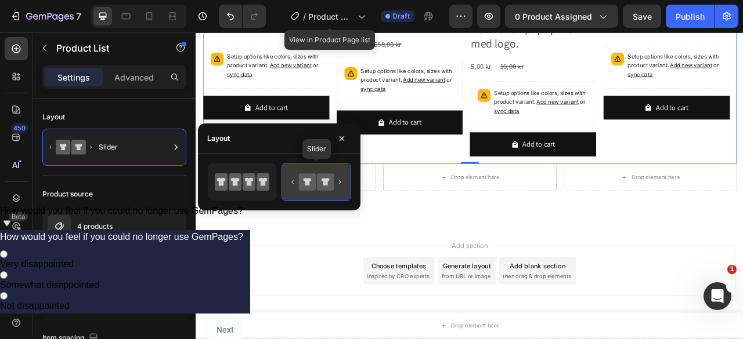
click at [323, 182] on icon at bounding box center [325, 182] width 8 height 8
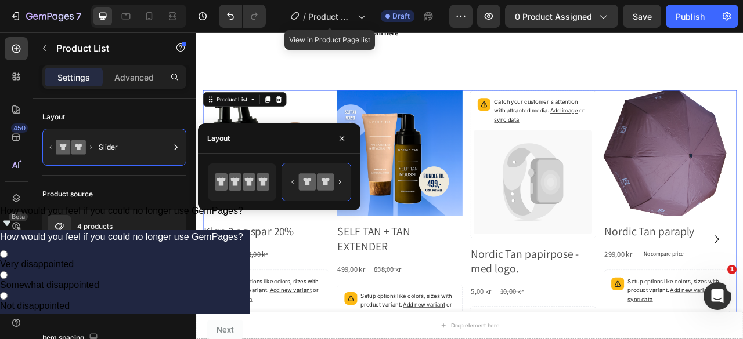
scroll to position [1369, 0]
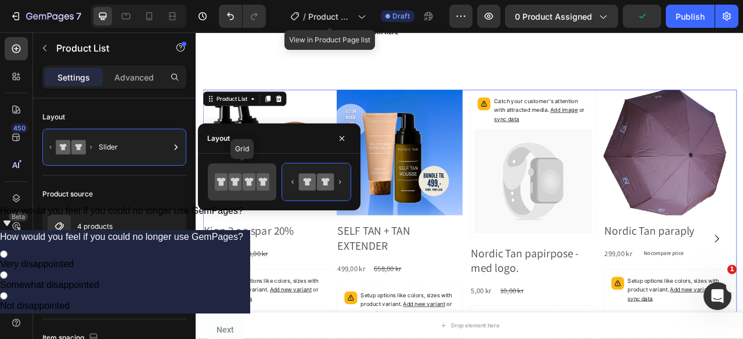
click at [225, 186] on icon at bounding box center [221, 181] width 13 height 17
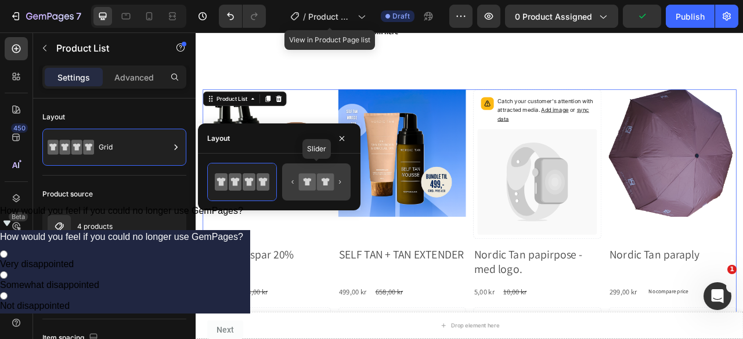
click at [313, 185] on icon at bounding box center [307, 182] width 17 height 17
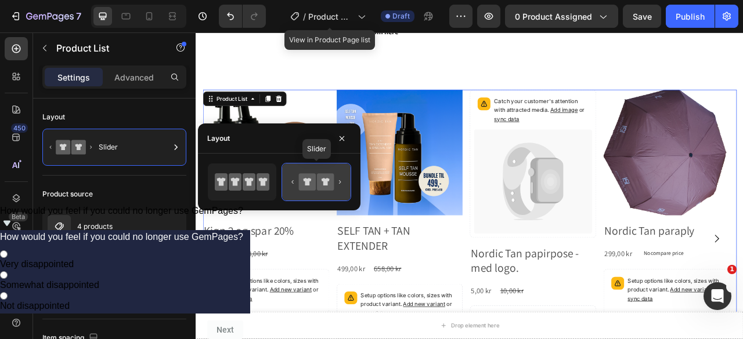
click at [313, 185] on icon at bounding box center [307, 182] width 17 height 17
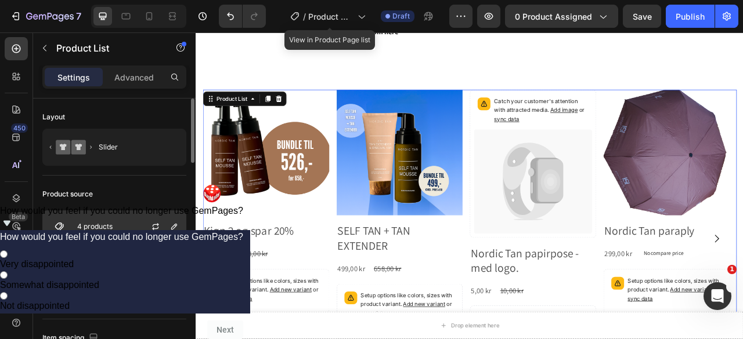
click at [104, 241] on div "4 products" at bounding box center [114, 227] width 144 height 32
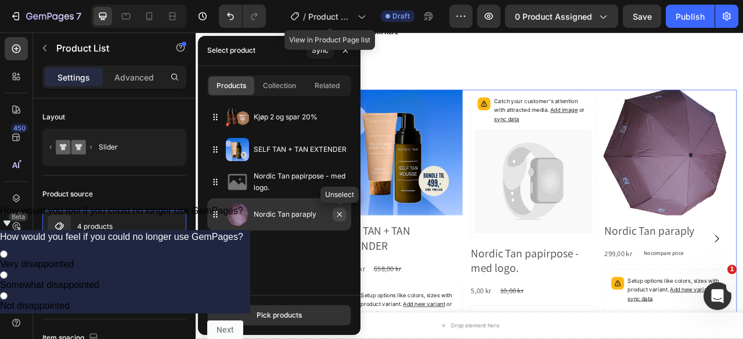
click at [341, 216] on icon "button" at bounding box center [339, 214] width 9 height 9
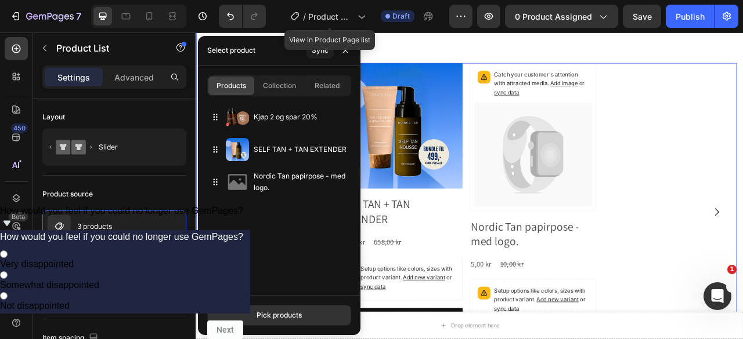
scroll to position [1404, 0]
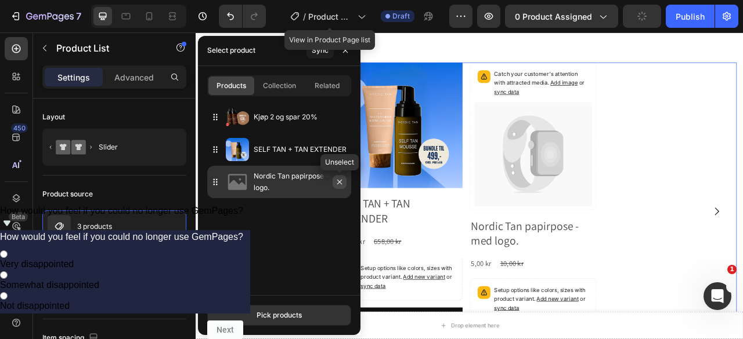
click at [342, 185] on icon "button" at bounding box center [339, 182] width 9 height 9
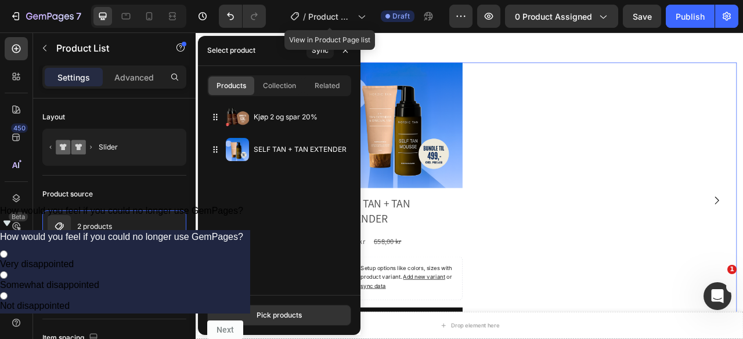
click at [290, 95] on div "Products Collection Related" at bounding box center [279, 85] width 144 height 21
click at [284, 90] on span "Collection" at bounding box center [279, 86] width 33 height 10
type input "10"
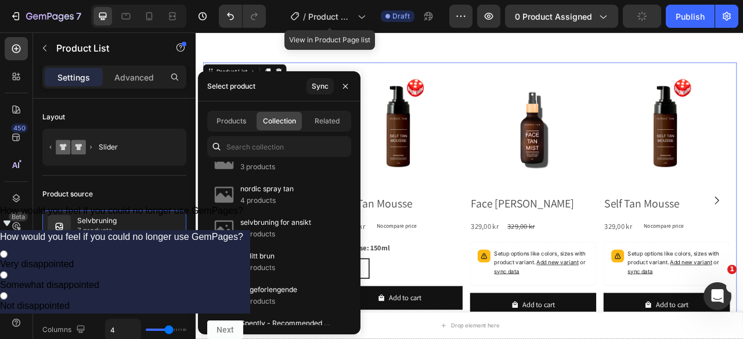
scroll to position [855, 0]
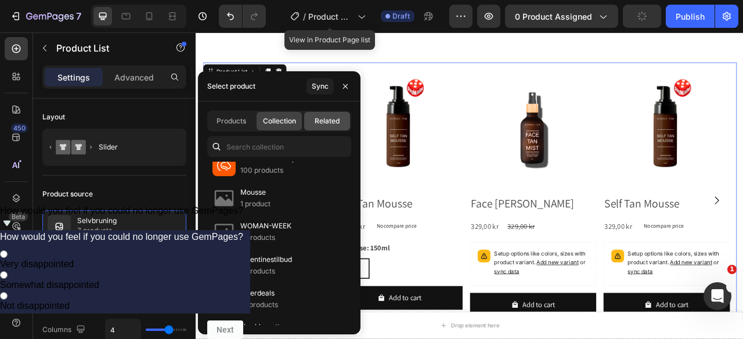
click at [331, 122] on span "Related" at bounding box center [326, 121] width 25 height 10
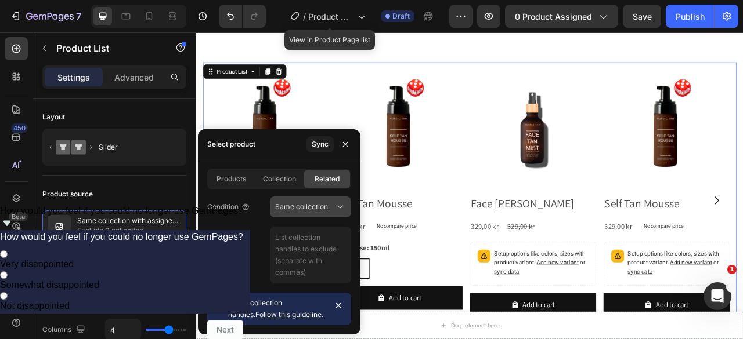
click at [329, 207] on div "Same collection" at bounding box center [304, 207] width 59 height 10
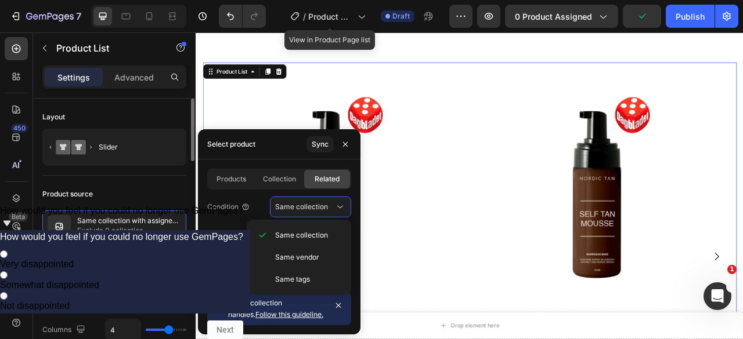
type input "2"
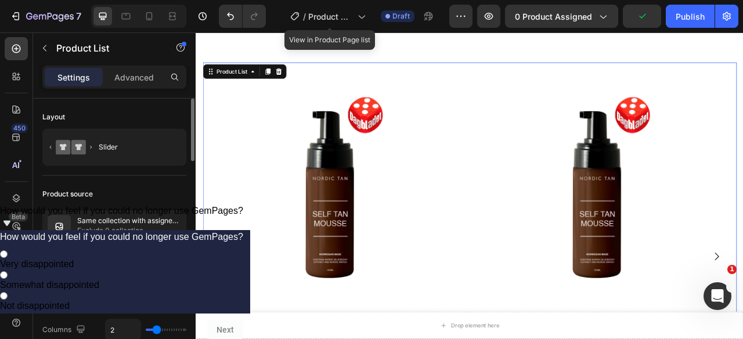
type input "2"
click at [154, 329] on input "range" at bounding box center [166, 330] width 41 height 2
click at [164, 327] on div "2" at bounding box center [145, 330] width 81 height 22
click at [159, 332] on div "2" at bounding box center [145, 330] width 81 height 22
click at [158, 328] on div "2" at bounding box center [145, 330] width 81 height 22
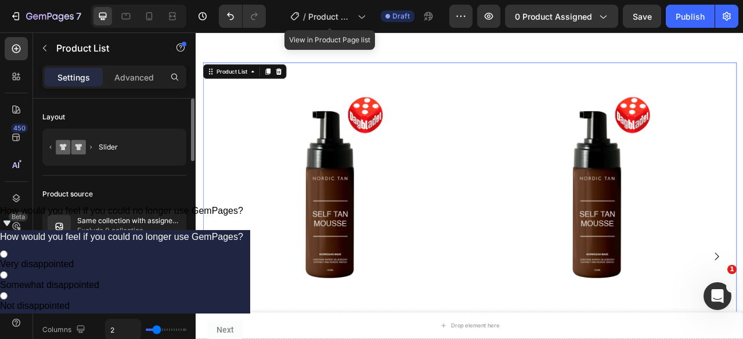
type input "4"
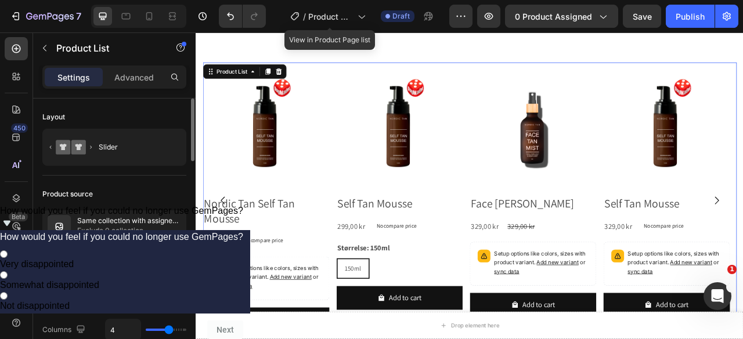
drag, startPoint x: 158, startPoint y: 328, endPoint x: 167, endPoint y: 327, distance: 8.9
type input "4"
click at [167, 329] on input "range" at bounding box center [166, 330] width 41 height 2
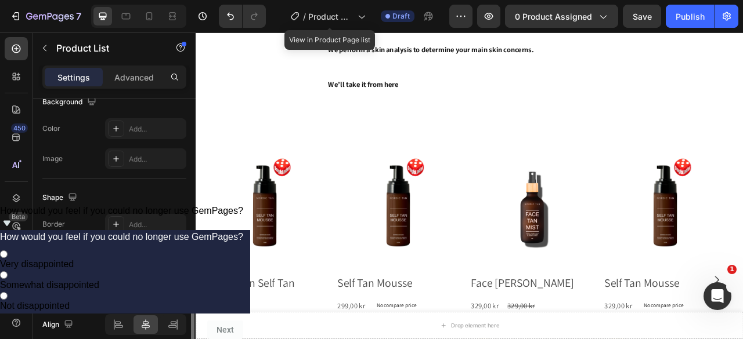
scroll to position [922, 0]
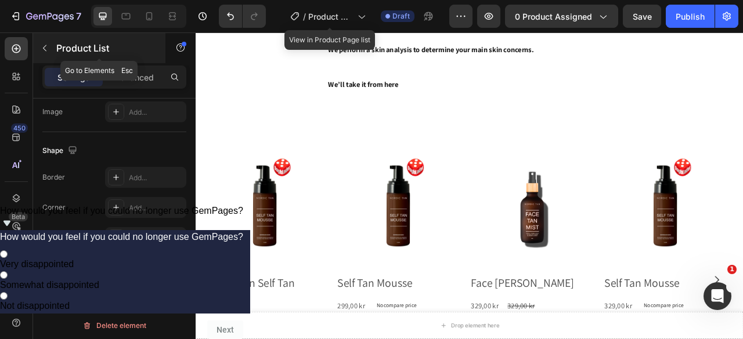
click at [50, 48] on button "button" at bounding box center [44, 48] width 19 height 19
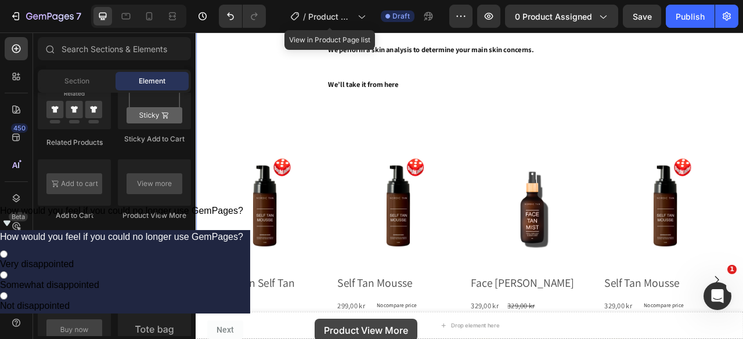
scroll to position [1650, 0]
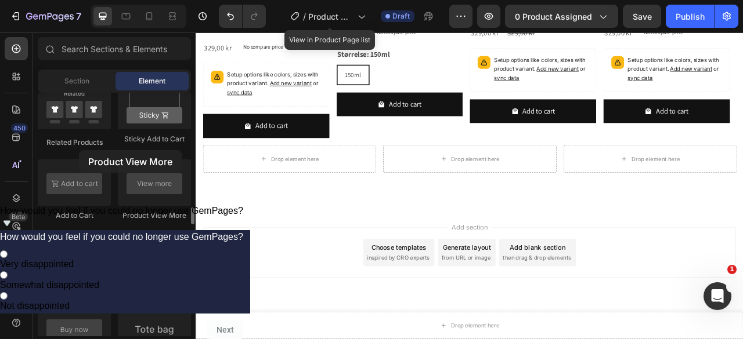
drag, startPoint x: 149, startPoint y: 194, endPoint x: 78, endPoint y: 150, distance: 83.4
drag, startPoint x: 86, startPoint y: 200, endPoint x: 93, endPoint y: 270, distance: 70.6
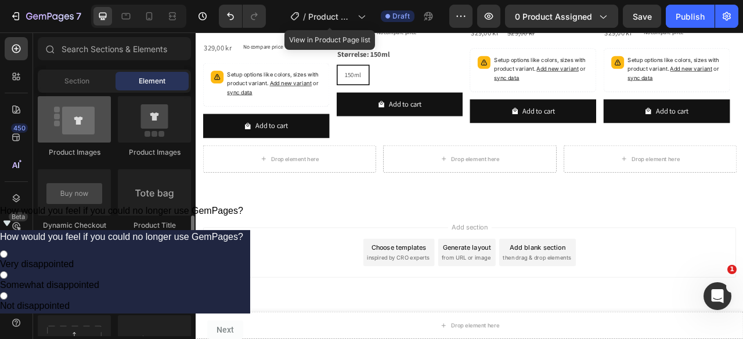
scroll to position [1800, 0]
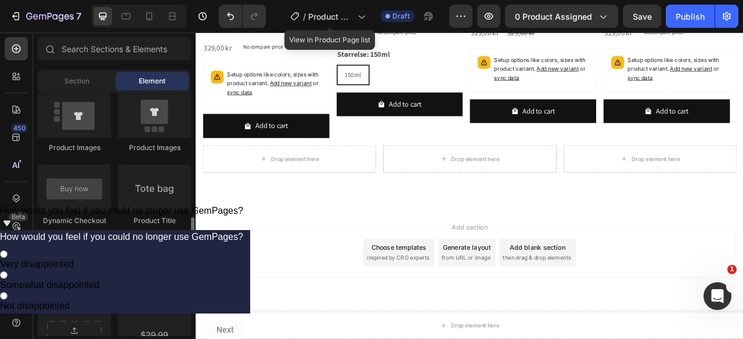
drag, startPoint x: 63, startPoint y: 204, endPoint x: 75, endPoint y: 243, distance: 40.2
click at [75, 243] on div "Product Product Product Product List Related Products Sticky Add to Cart Add to…" at bounding box center [114, 236] width 153 height 880
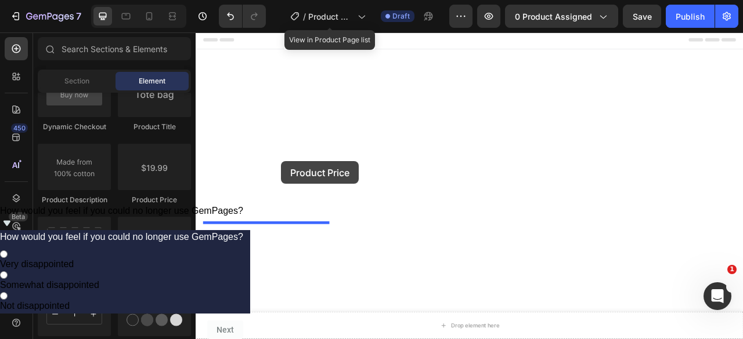
scroll to position [1439, 0]
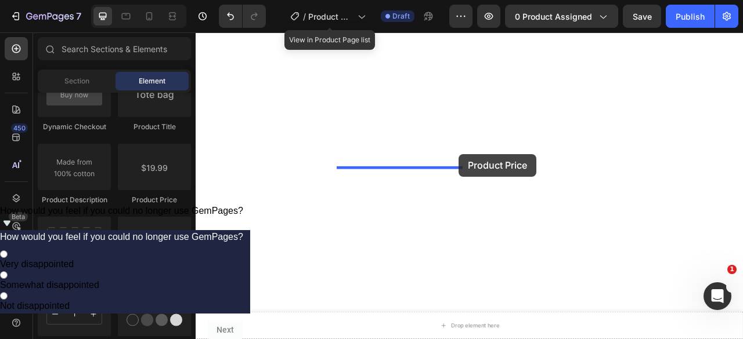
drag, startPoint x: 363, startPoint y: 215, endPoint x: 530, endPoint y: 190, distance: 169.0
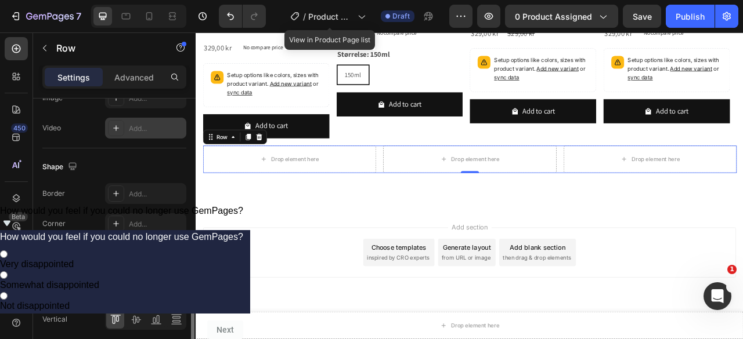
scroll to position [522, 0]
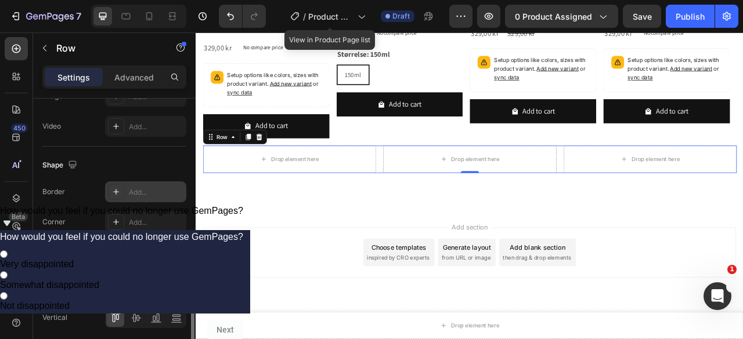
click at [118, 193] on icon at bounding box center [115, 191] width 9 height 9
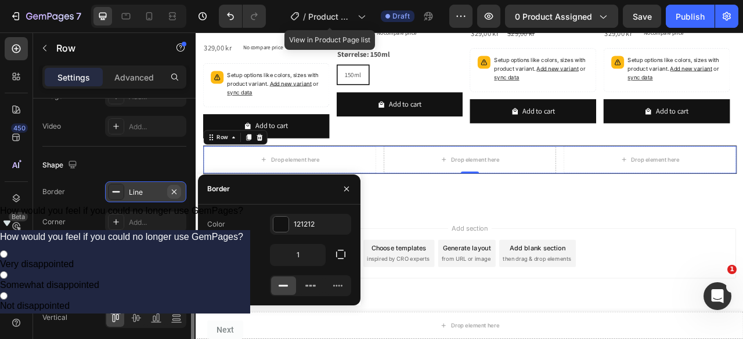
click at [176, 192] on icon "button" at bounding box center [173, 191] width 9 height 9
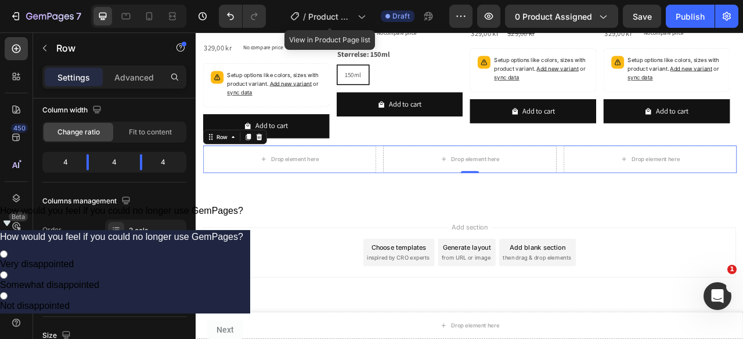
scroll to position [0, 0]
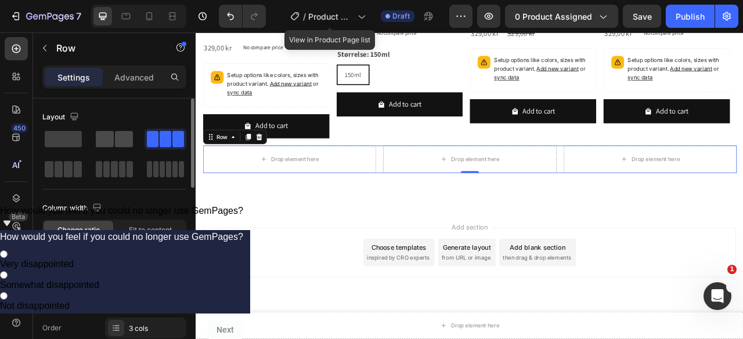
drag, startPoint x: 126, startPoint y: 143, endPoint x: 124, endPoint y: 134, distance: 8.9
click at [124, 134] on span at bounding box center [124, 139] width 18 height 16
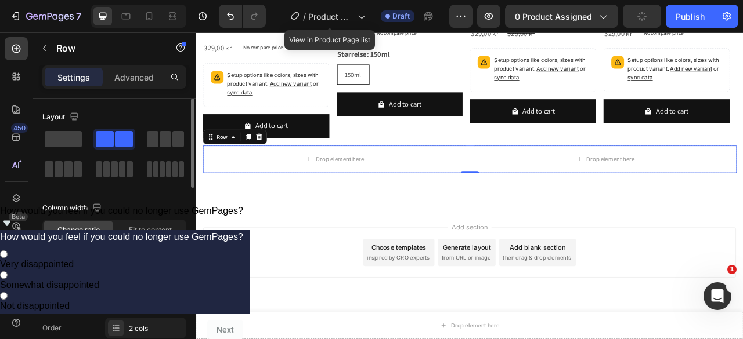
drag, startPoint x: 124, startPoint y: 134, endPoint x: 113, endPoint y: 141, distance: 13.5
click at [113, 141] on div at bounding box center [114, 139] width 37 height 16
click at [113, 141] on span at bounding box center [105, 139] width 18 height 16
click at [164, 144] on span at bounding box center [166, 139] width 12 height 16
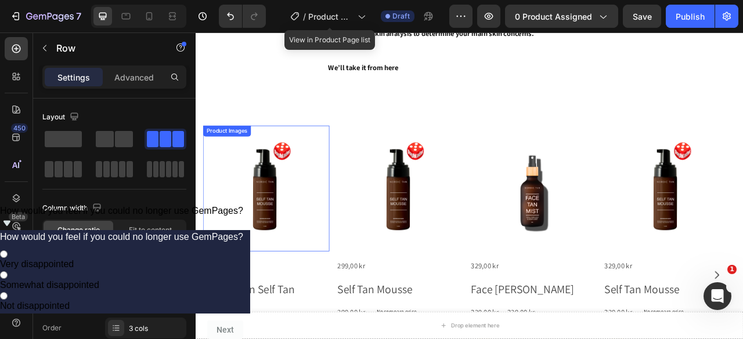
scroll to position [1322, 0]
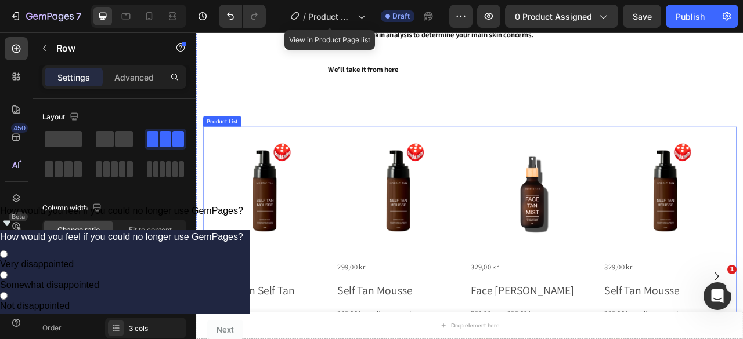
click at [367, 182] on div "Product Images 329,00 kr Product Price Product Price Nordic Tan Self Tan Mousse…" at bounding box center [543, 343] width 679 height 381
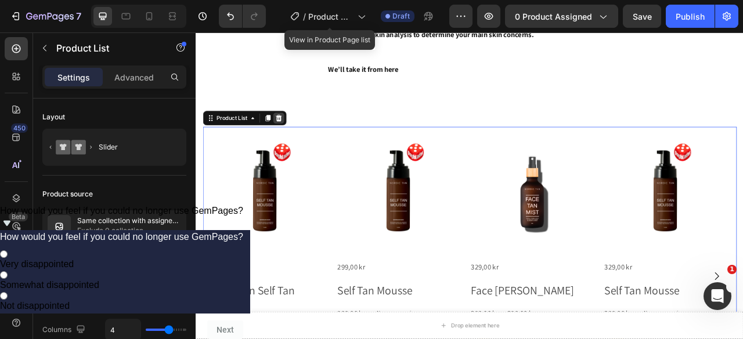
click at [304, 140] on icon at bounding box center [300, 141] width 9 height 9
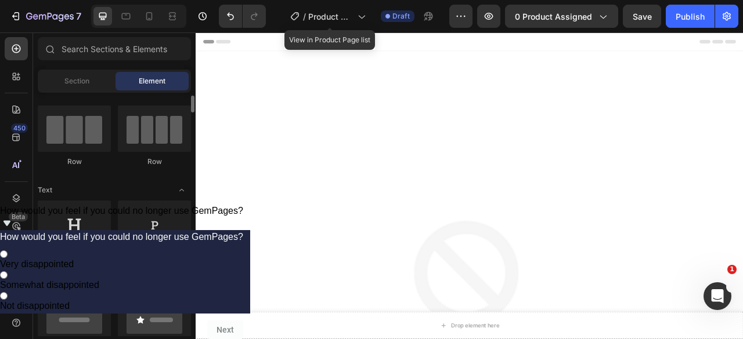
scroll to position [93, 0]
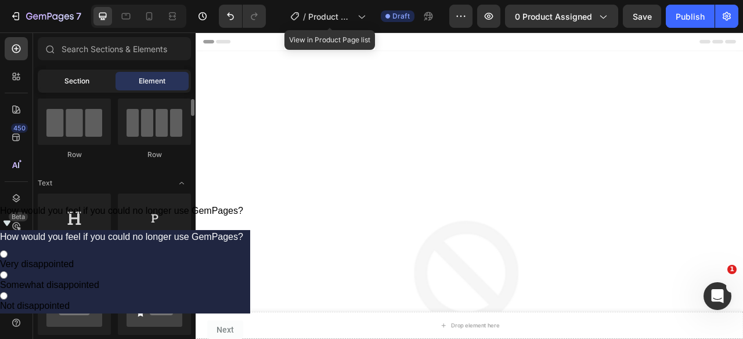
click at [95, 81] on div "Section" at bounding box center [76, 81] width 73 height 19
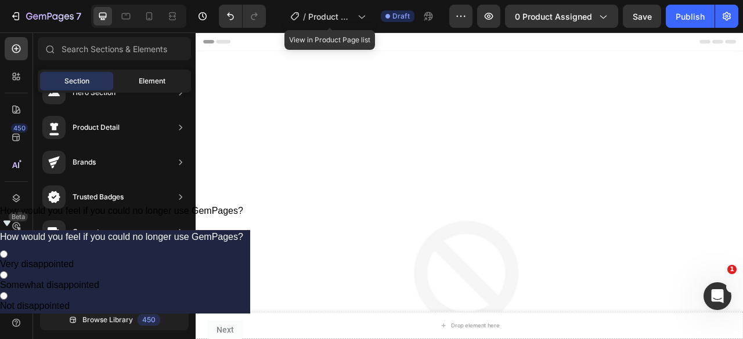
click at [174, 73] on div "Element" at bounding box center [151, 81] width 73 height 19
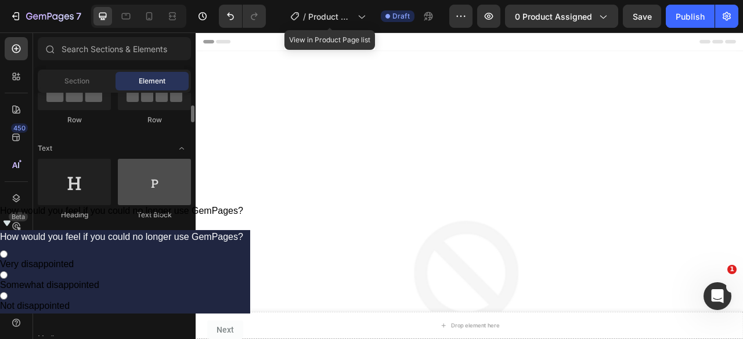
scroll to position [132, 0]
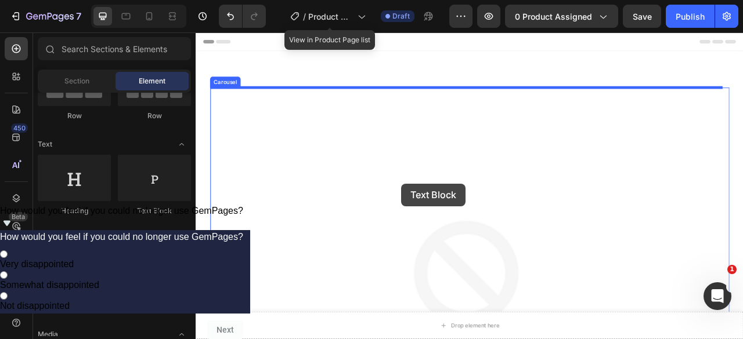
drag, startPoint x: 353, startPoint y: 232, endPoint x: 456, endPoint y: 225, distance: 102.9
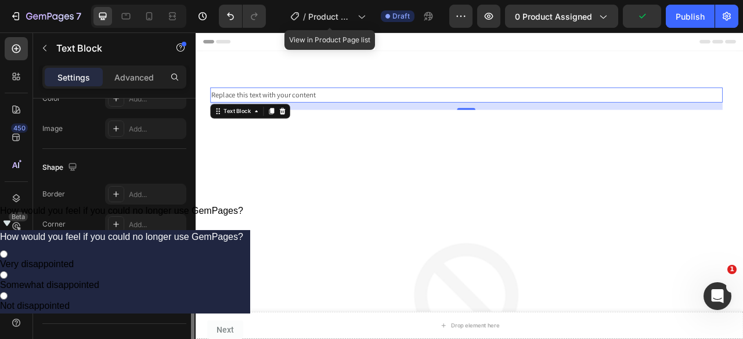
scroll to position [412, 0]
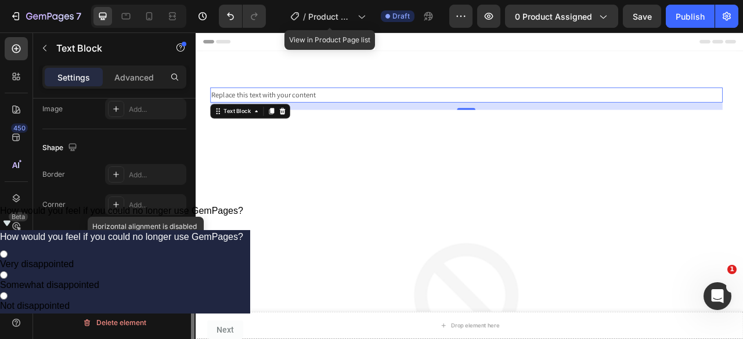
click at [144, 279] on div at bounding box center [145, 275] width 81 height 21
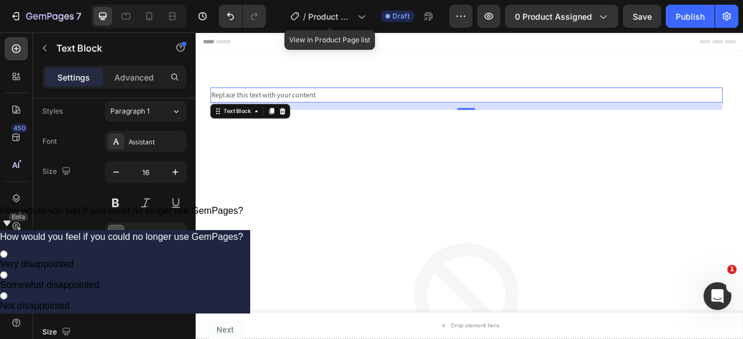
scroll to position [0, 0]
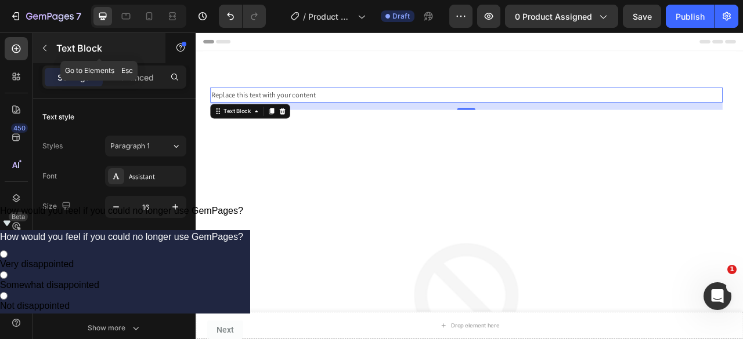
click at [52, 53] on button "button" at bounding box center [44, 48] width 19 height 19
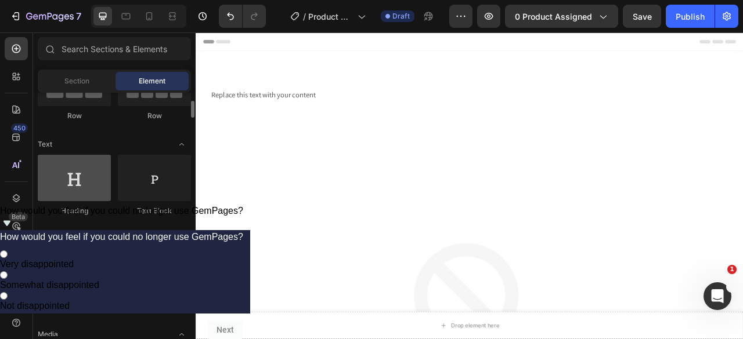
scroll to position [131, 0]
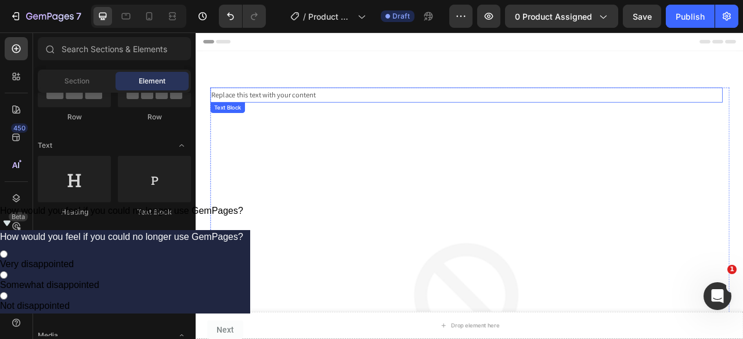
click at [247, 115] on p "Replace this text with your content" at bounding box center [539, 112] width 649 height 17
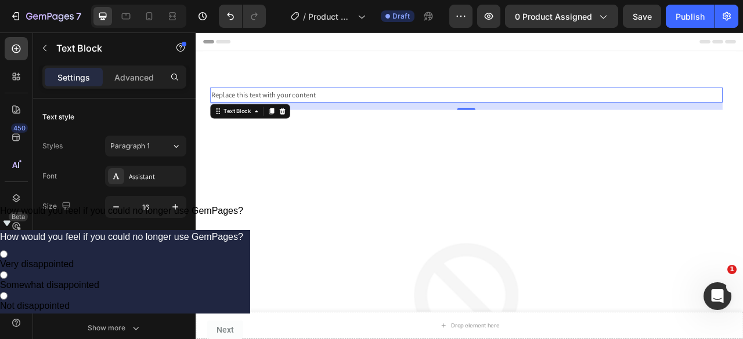
click at [55, 75] on div "Settings" at bounding box center [74, 77] width 58 height 19
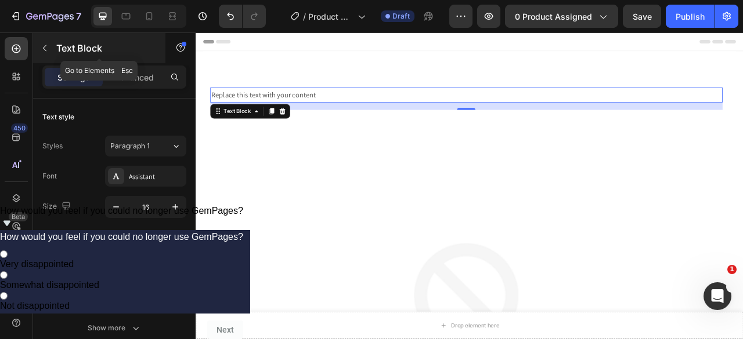
click at [48, 52] on icon "button" at bounding box center [44, 48] width 9 height 9
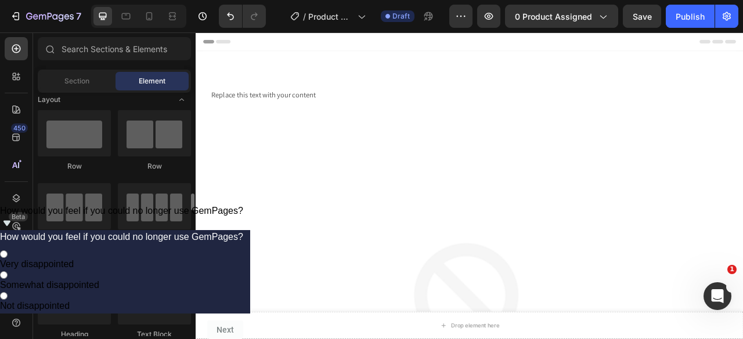
scroll to position [0, 0]
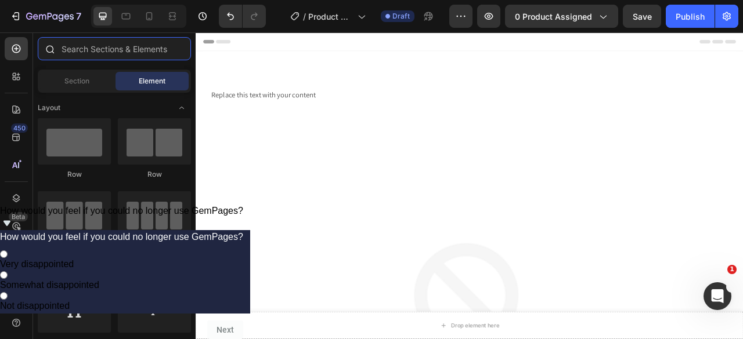
click at [126, 44] on input "text" at bounding box center [114, 48] width 153 height 23
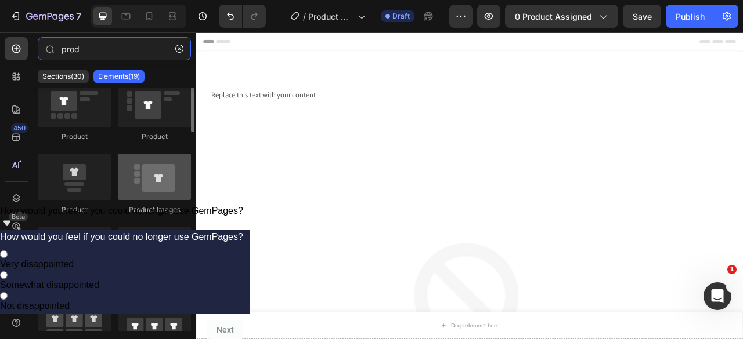
scroll to position [37, 0]
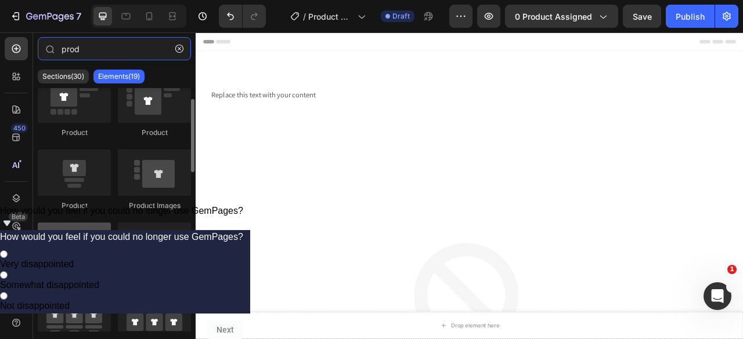
type input "prod"
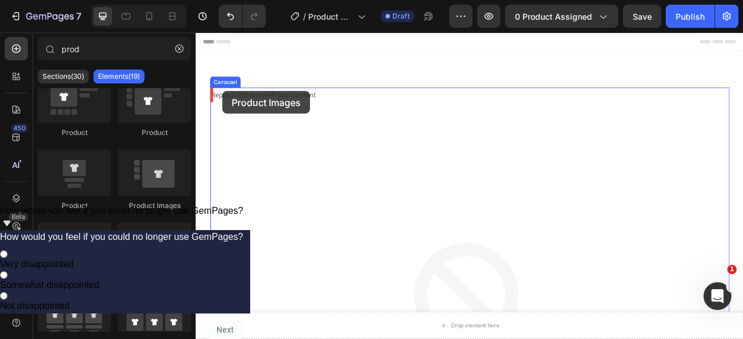
drag, startPoint x: 270, startPoint y: 279, endPoint x: 229, endPoint y: 107, distance: 176.5
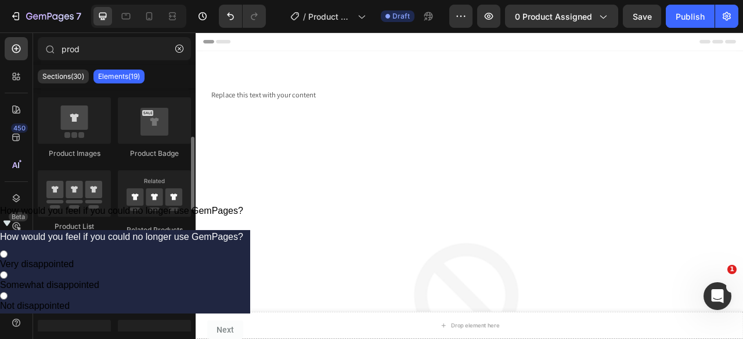
scroll to position [163, 0]
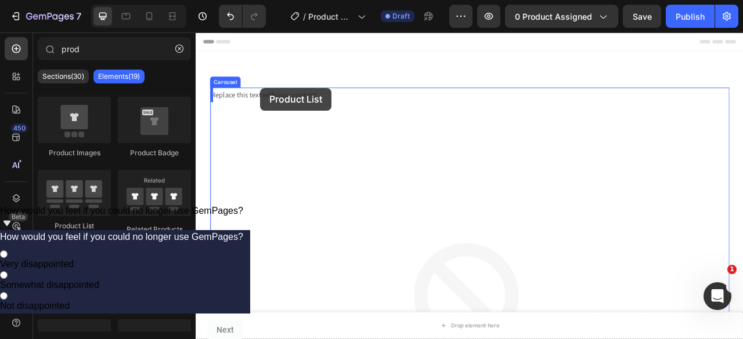
drag, startPoint x: 278, startPoint y: 234, endPoint x: 277, endPoint y: 103, distance: 131.1
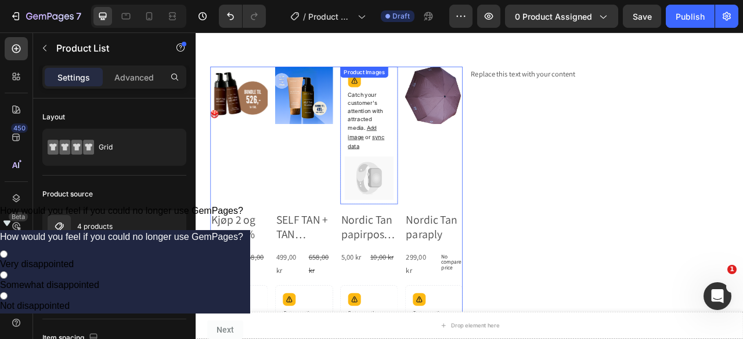
scroll to position [27, 0]
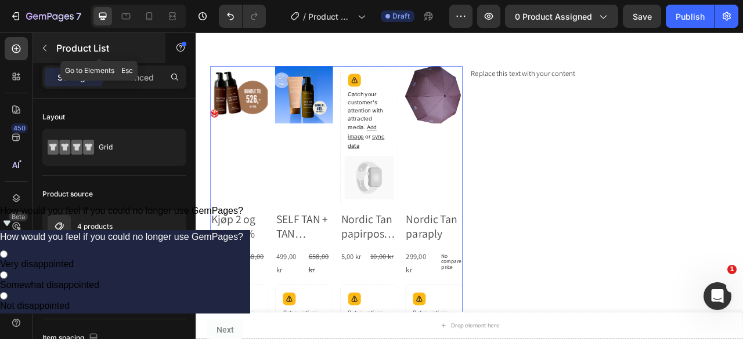
click at [50, 48] on button "button" at bounding box center [44, 48] width 19 height 19
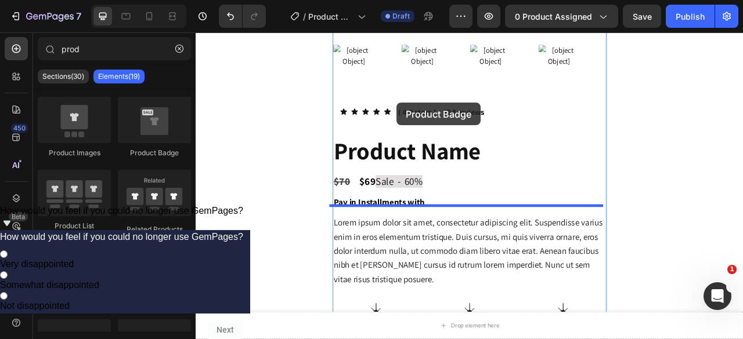
scroll to position [1055, 0]
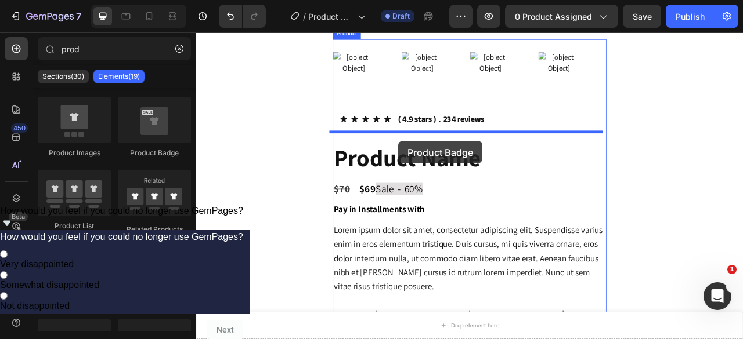
drag, startPoint x: 356, startPoint y: 167, endPoint x: 453, endPoint y: 169, distance: 96.9
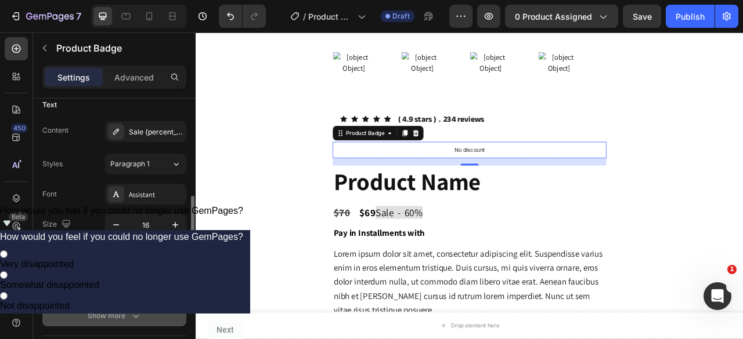
scroll to position [0, 0]
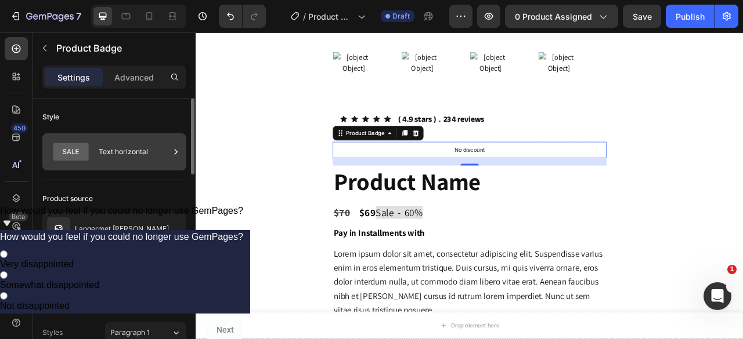
click at [85, 155] on icon at bounding box center [70, 152] width 35 height 18
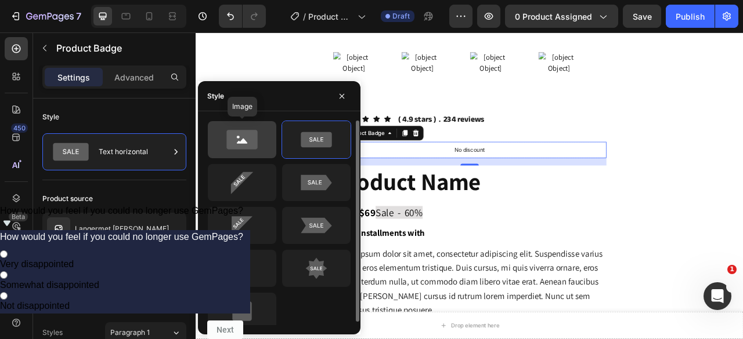
click at [252, 149] on icon at bounding box center [241, 139] width 31 height 19
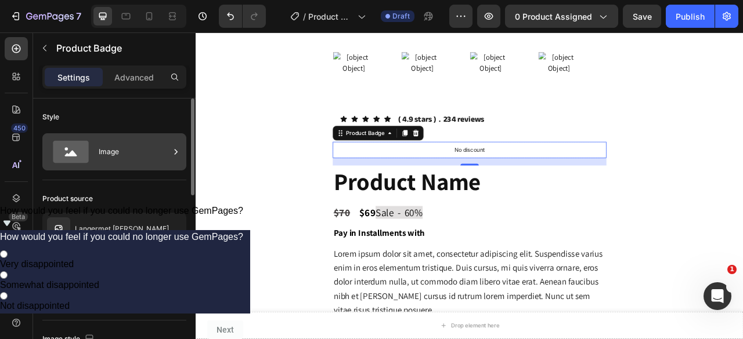
click at [123, 142] on div "Image" at bounding box center [134, 152] width 71 height 27
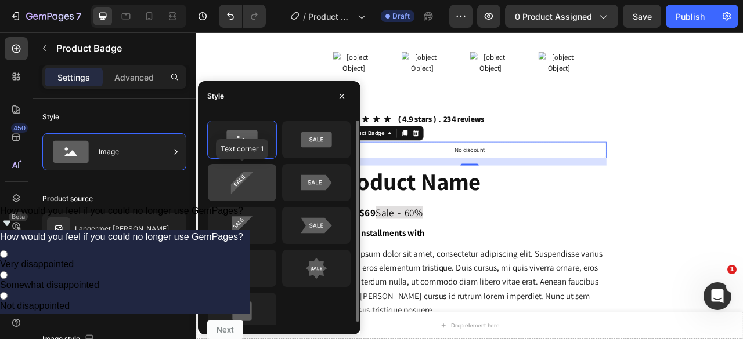
click at [259, 175] on icon at bounding box center [242, 182] width 55 height 23
type input "Auto"
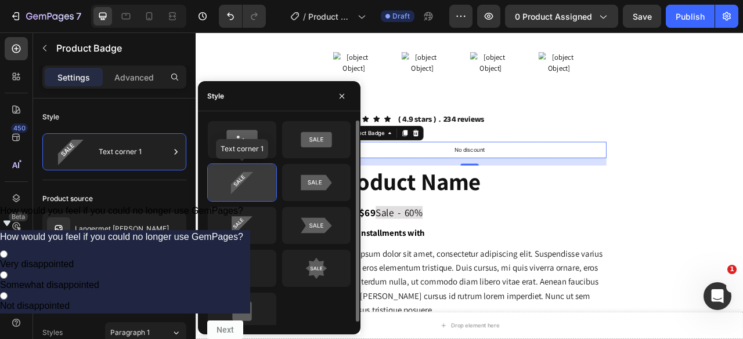
click at [259, 175] on icon at bounding box center [242, 182] width 55 height 23
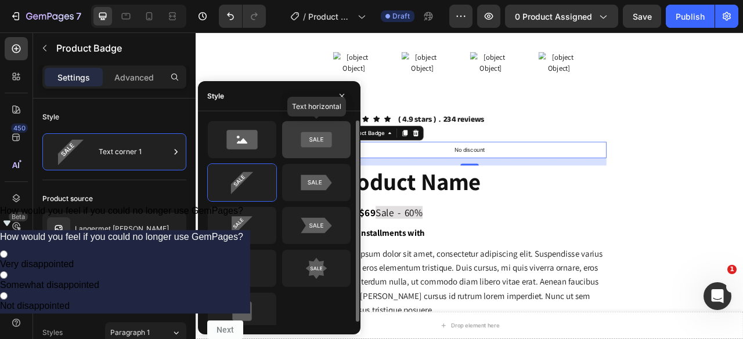
click at [314, 133] on icon at bounding box center [316, 140] width 31 height 16
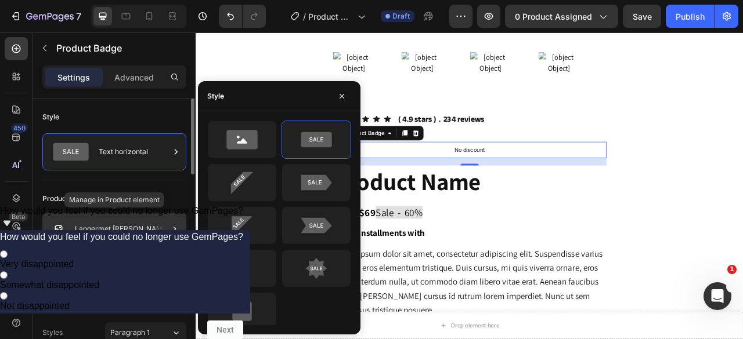
click at [115, 236] on div "Langermet [PERSON_NAME]" at bounding box center [114, 229] width 144 height 32
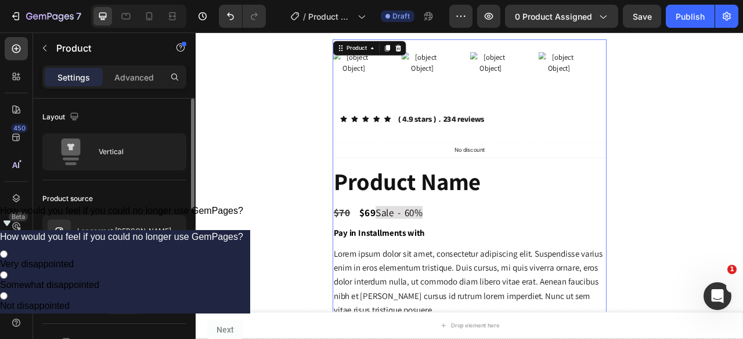
click at [115, 236] on div "Langermet [PERSON_NAME]" at bounding box center [114, 231] width 144 height 32
click at [173, 232] on icon "button" at bounding box center [173, 231] width 9 height 9
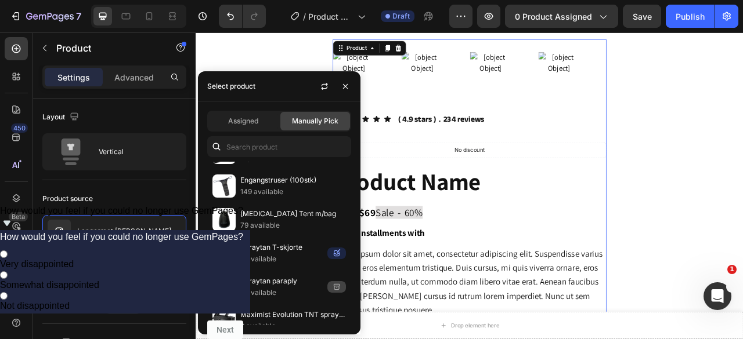
scroll to position [4128, 0]
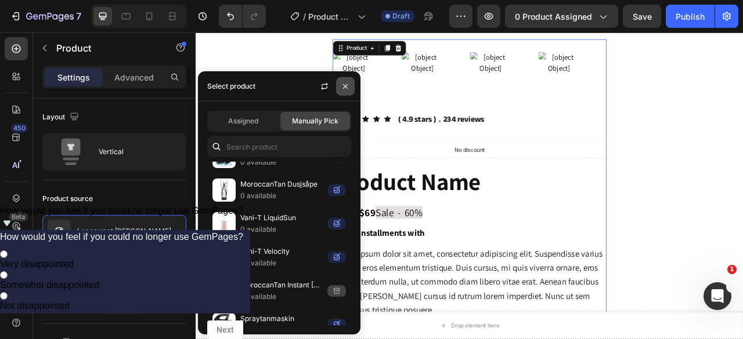
click at [344, 85] on icon "button" at bounding box center [345, 86] width 5 height 5
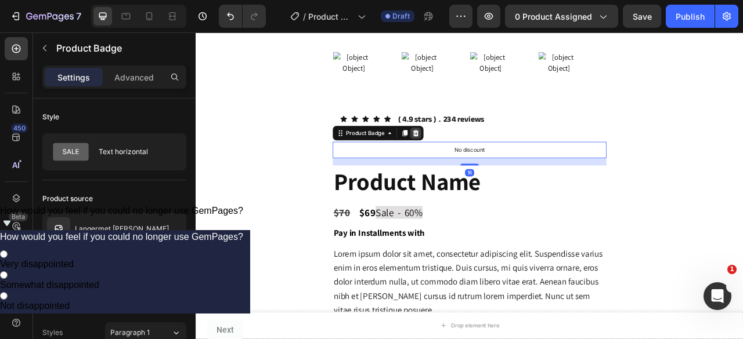
click at [472, 157] on icon at bounding box center [476, 161] width 8 height 8
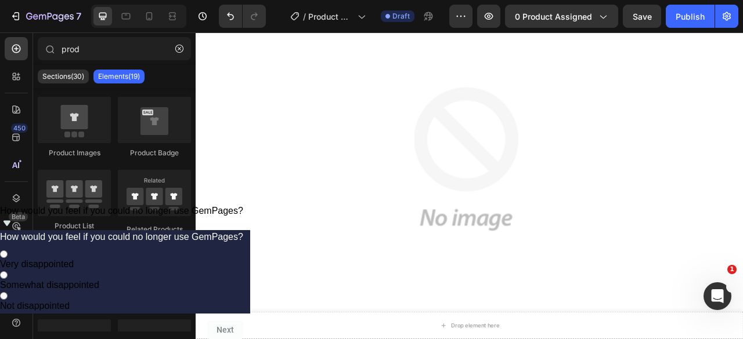
scroll to position [625, 0]
